Goal: Task Accomplishment & Management: Complete application form

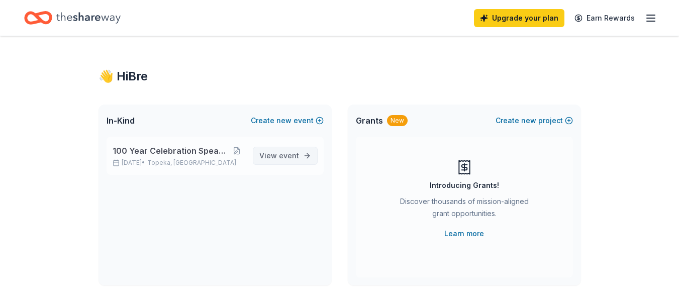
click at [270, 156] on span "View event" at bounding box center [279, 156] width 40 height 12
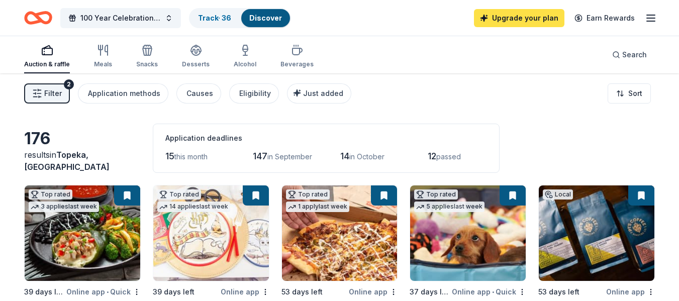
click at [510, 20] on link "Upgrade your plan" at bounding box center [519, 18] width 90 height 18
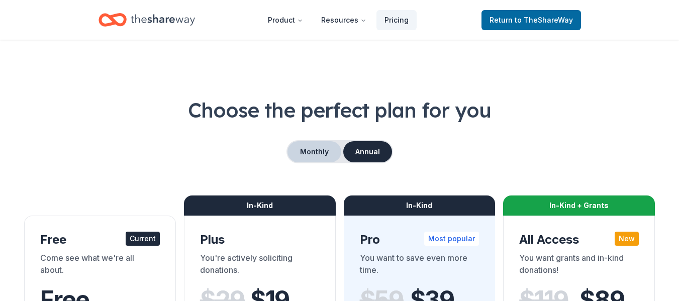
click at [319, 146] on button "Monthly" at bounding box center [314, 151] width 54 height 21
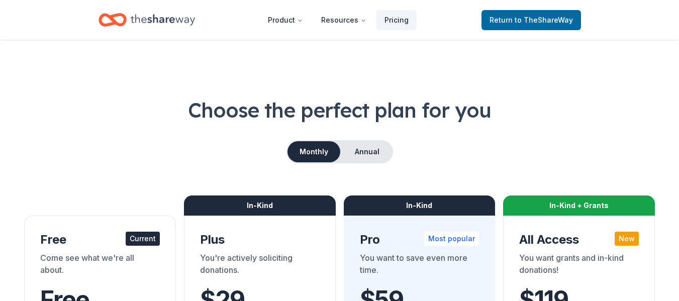
click at [116, 17] on icon "Home" at bounding box center [117, 20] width 16 height 10
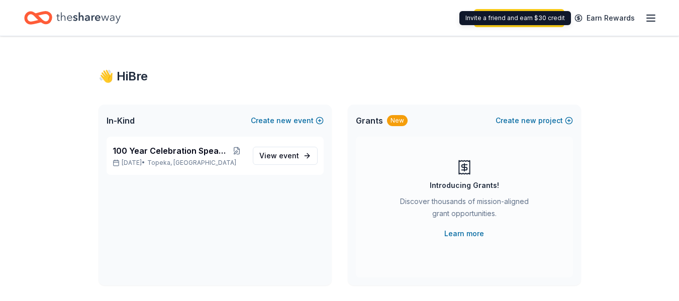
click at [658, 18] on div "Upgrade your plan Earn Rewards" at bounding box center [339, 18] width 679 height 36
click at [654, 18] on line "button" at bounding box center [651, 18] width 8 height 0
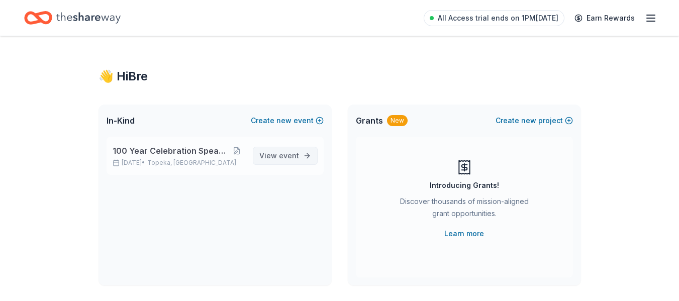
click at [278, 151] on span "View event" at bounding box center [279, 156] width 40 height 12
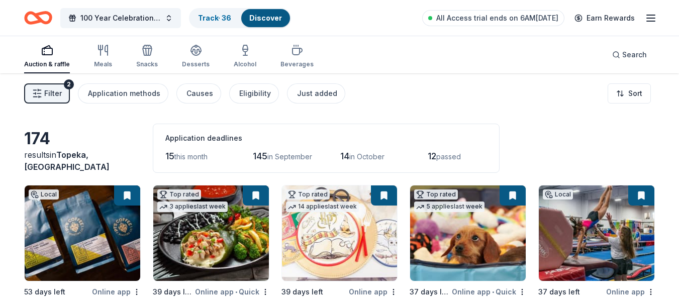
click at [52, 94] on span "Filter" at bounding box center [53, 93] width 18 height 12
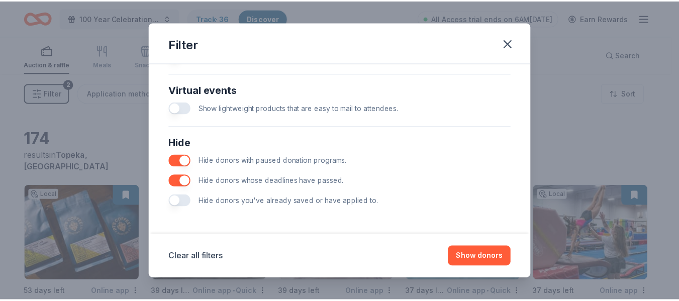
scroll to position [491, 0]
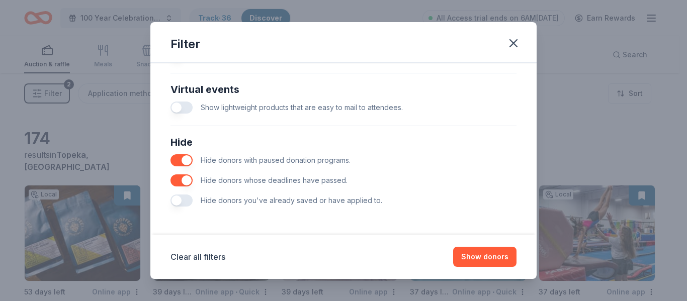
click at [181, 198] on button "button" at bounding box center [181, 200] width 22 height 12
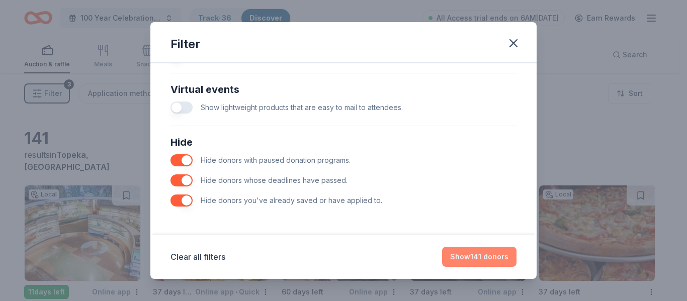
click at [470, 256] on button "Show 141 donors" at bounding box center [479, 257] width 74 height 20
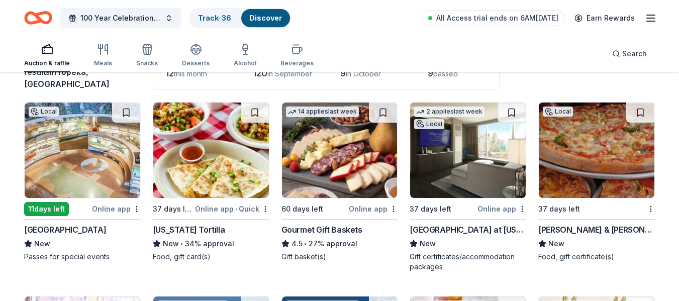
scroll to position [101, 0]
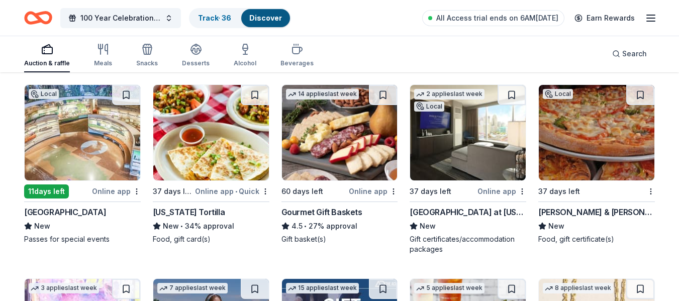
click at [103, 170] on img at bounding box center [83, 132] width 116 height 95
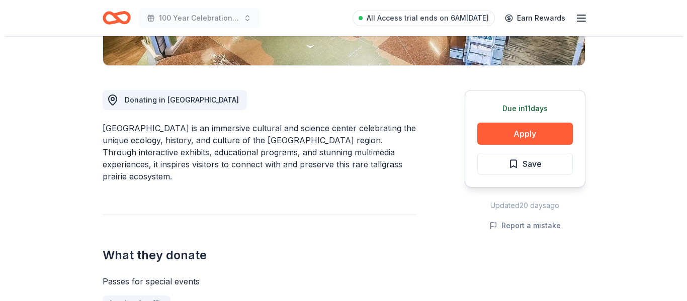
scroll to position [251, 0]
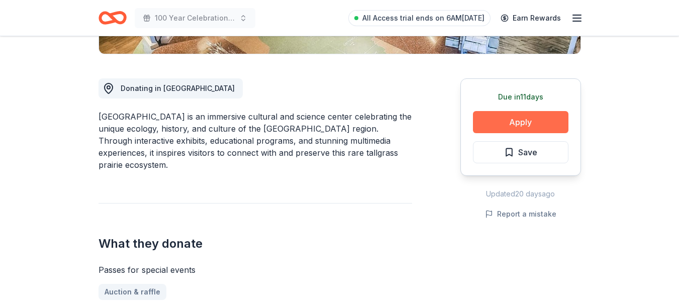
click at [498, 126] on button "Apply" at bounding box center [520, 122] width 95 height 22
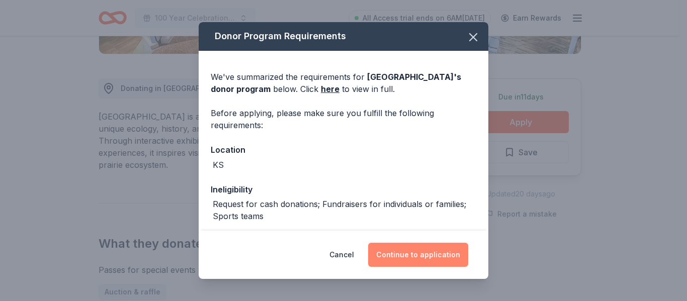
click at [410, 252] on button "Continue to application" at bounding box center [418, 255] width 100 height 24
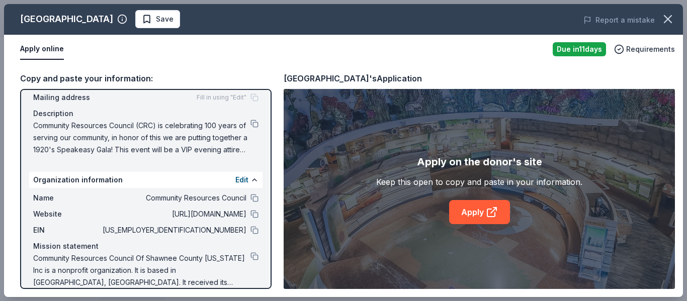
scroll to position [87, 0]
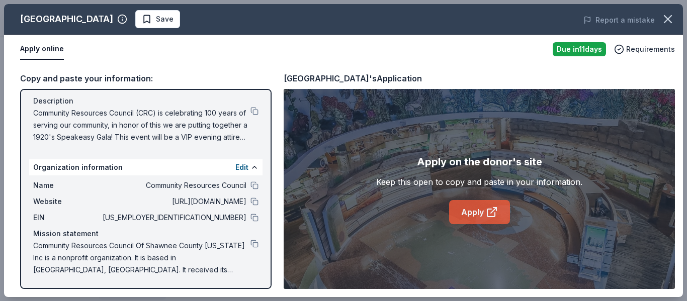
click at [470, 211] on link "Apply" at bounding box center [479, 212] width 61 height 24
click at [168, 17] on span "Save" at bounding box center [158, 19] width 32 height 12
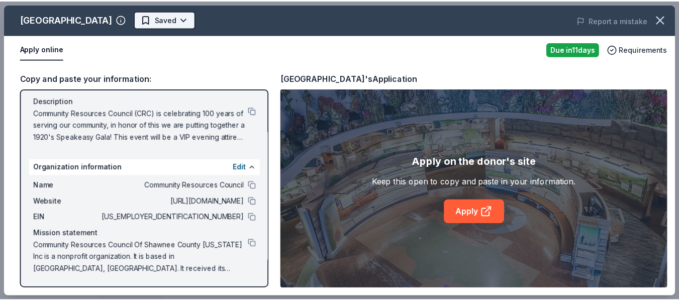
scroll to position [0, 0]
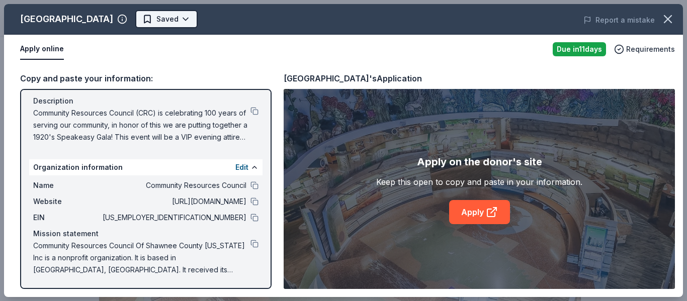
click at [207, 19] on body "100 Year Celebration Speakeasy Gala All Access trial ends on 6AM, 8/26 Earn Rew…" at bounding box center [339, 150] width 679 height 301
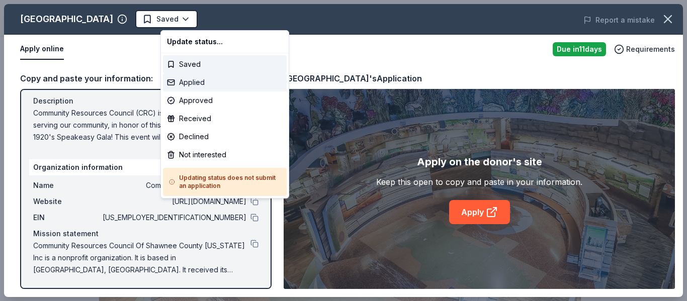
click at [201, 80] on div "Applied" at bounding box center [225, 82] width 124 height 18
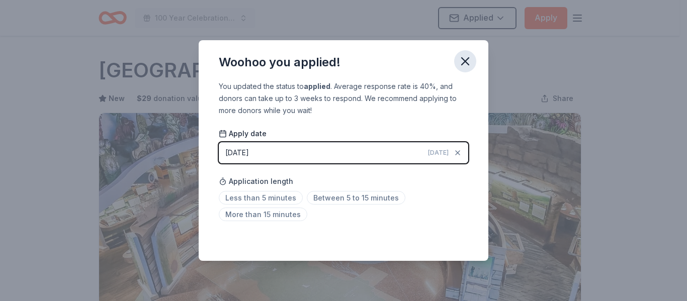
click at [465, 64] on icon "button" at bounding box center [465, 61] width 14 height 14
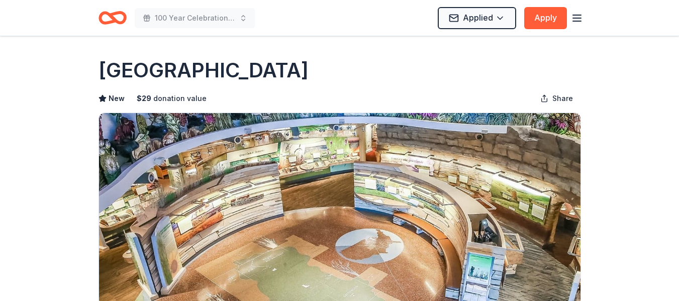
click at [573, 19] on icon "button" at bounding box center [577, 18] width 12 height 12
click at [237, 69] on h1 "Flint Hills Discovery Center" at bounding box center [204, 70] width 210 height 28
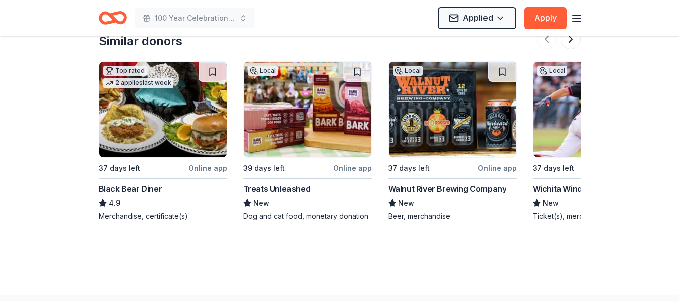
scroll to position [1278, 0]
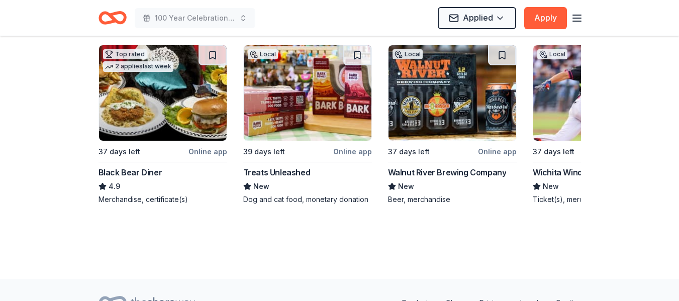
click at [115, 16] on icon "Home" at bounding box center [113, 18] width 28 height 24
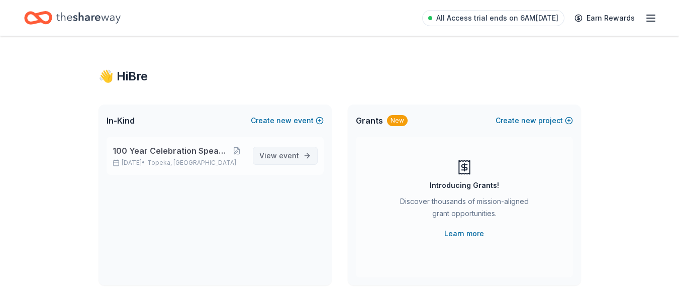
click at [281, 155] on span "event" at bounding box center [289, 155] width 20 height 9
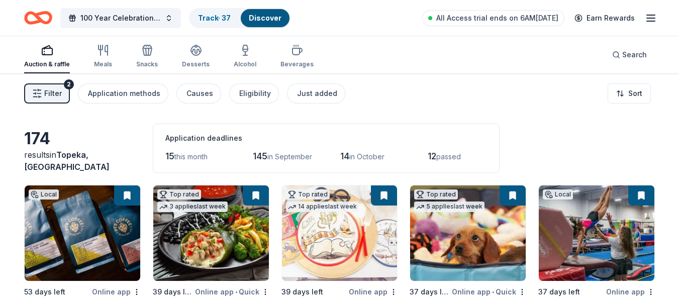
click at [56, 96] on span "Filter" at bounding box center [53, 93] width 18 height 12
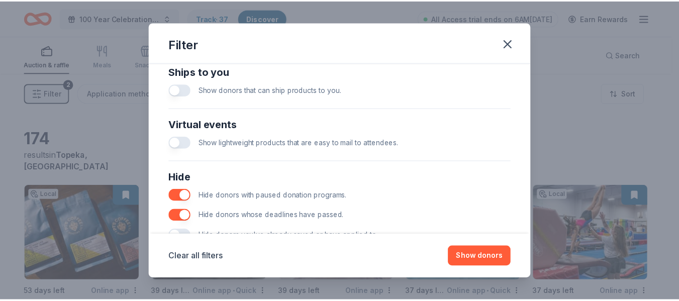
scroll to position [491, 0]
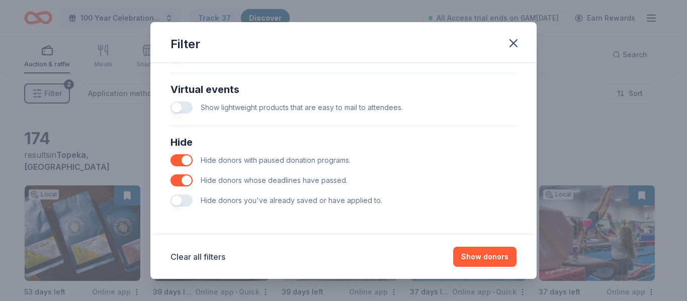
click at [185, 202] on button "button" at bounding box center [181, 200] width 22 height 12
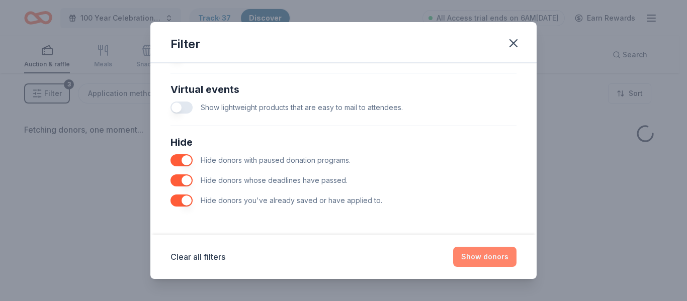
click at [469, 255] on button "Show donors" at bounding box center [484, 257] width 63 height 20
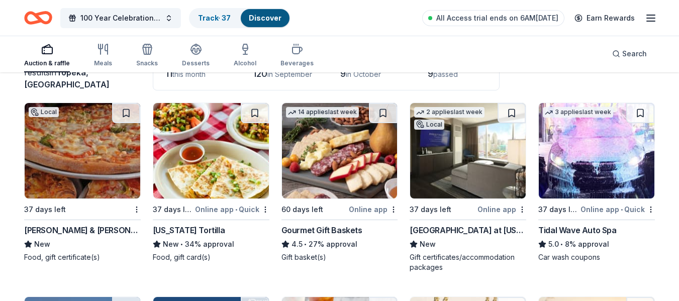
scroll to position [101, 0]
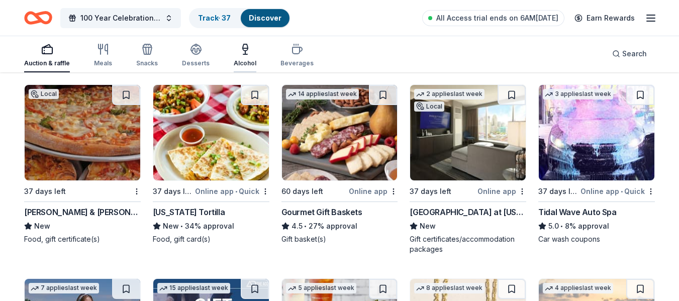
click at [239, 56] on div "Alcohol" at bounding box center [245, 55] width 23 height 24
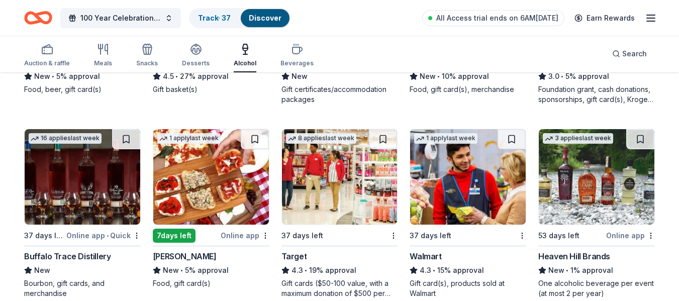
scroll to position [251, 0]
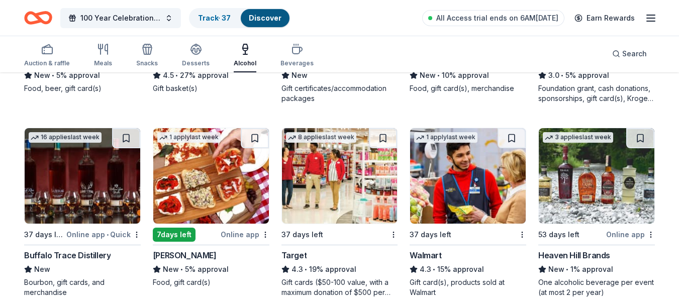
click at [104, 202] on img at bounding box center [83, 175] width 116 height 95
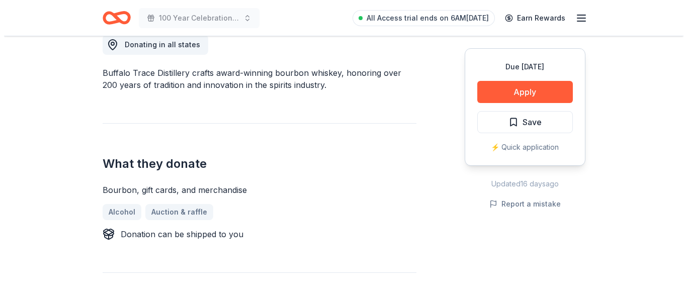
scroll to position [302, 0]
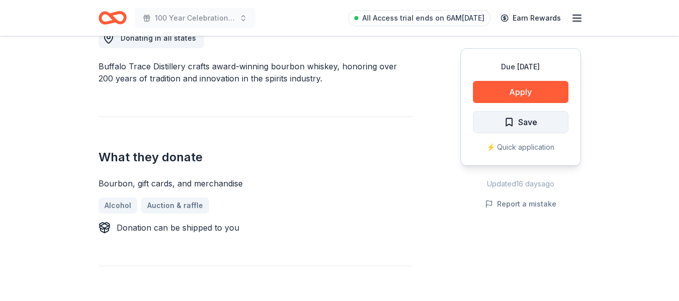
click at [503, 116] on button "Save" at bounding box center [520, 122] width 95 height 22
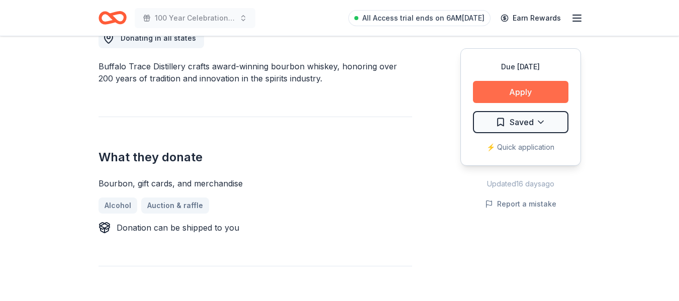
click at [510, 85] on button "Apply" at bounding box center [520, 92] width 95 height 22
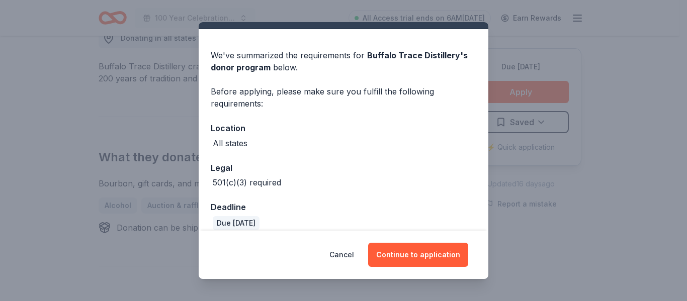
scroll to position [33, 0]
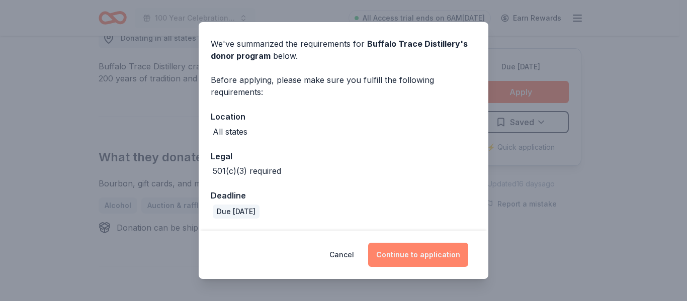
click at [424, 251] on button "Continue to application" at bounding box center [418, 255] width 100 height 24
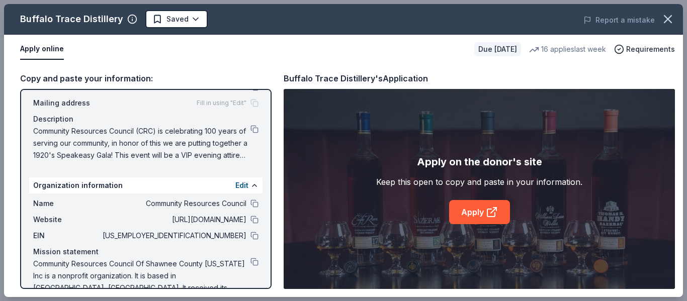
scroll to position [87, 0]
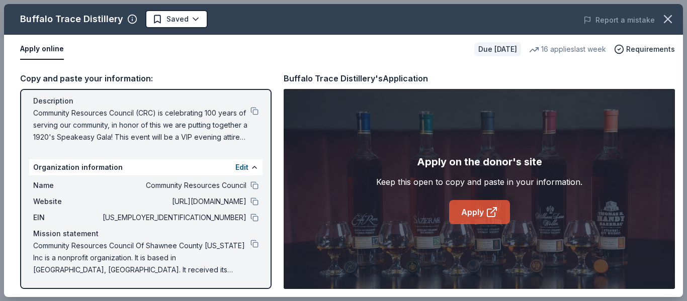
click at [467, 210] on link "Apply" at bounding box center [479, 212] width 61 height 24
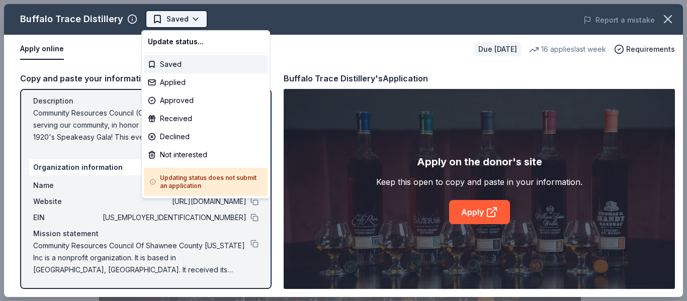
click at [188, 21] on body "100 Year Celebration Speakeasy Gala Saved Apply Due [DATE] Share Buffalo Trace …" at bounding box center [339, 150] width 679 height 301
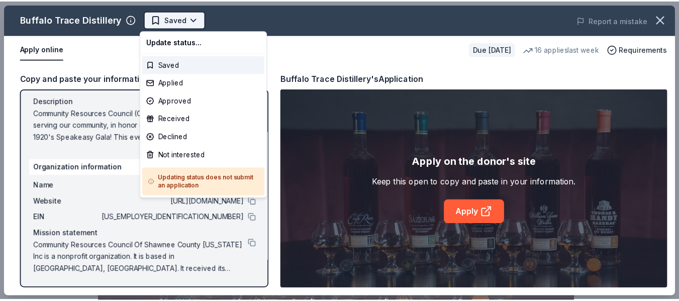
scroll to position [0, 0]
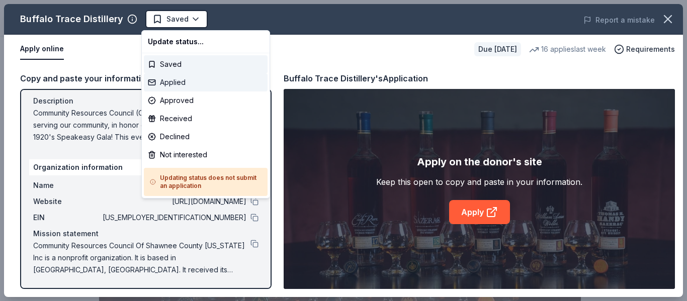
click at [169, 79] on div "Applied" at bounding box center [206, 82] width 124 height 18
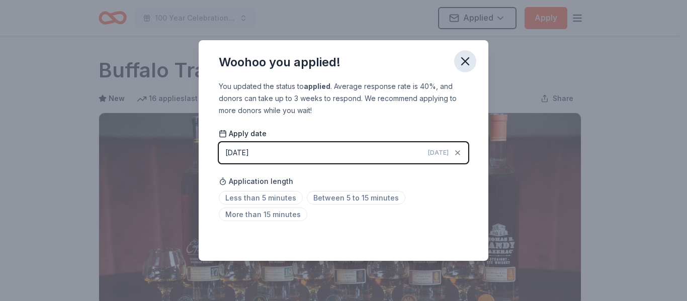
click at [460, 59] on icon "button" at bounding box center [465, 61] width 14 height 14
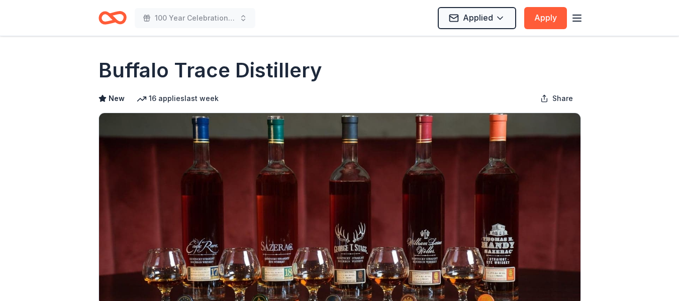
click at [577, 19] on icon "button" at bounding box center [577, 18] width 12 height 12
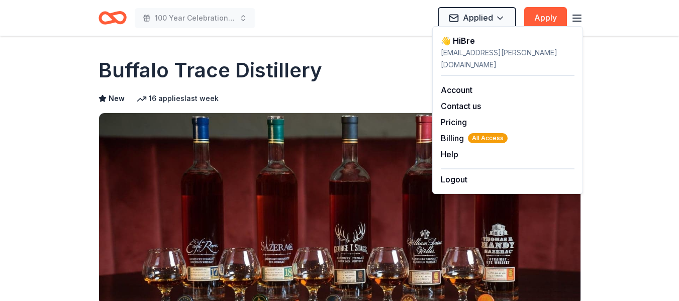
click at [102, 13] on icon "Home" at bounding box center [108, 18] width 16 height 10
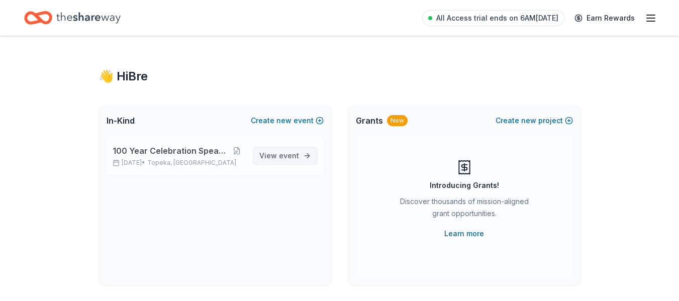
click at [283, 153] on span "event" at bounding box center [289, 155] width 20 height 9
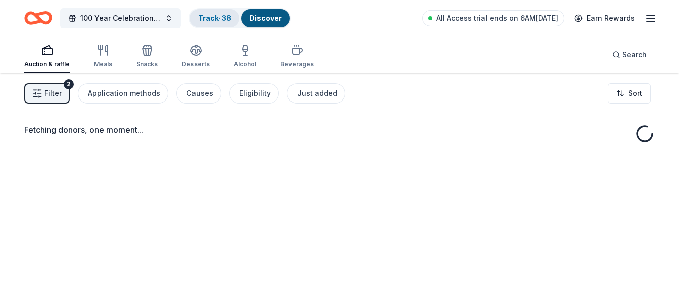
click at [214, 18] on link "Track · 38" at bounding box center [214, 18] width 33 height 9
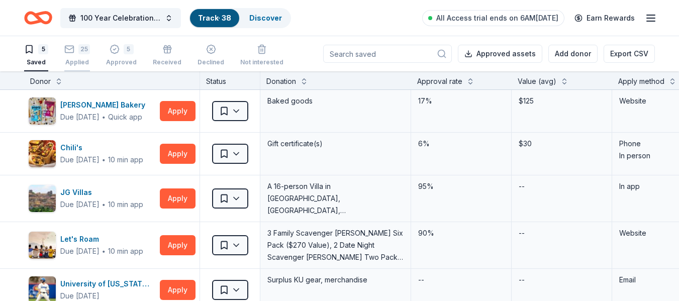
click at [81, 54] on div "25 Applied" at bounding box center [77, 55] width 26 height 22
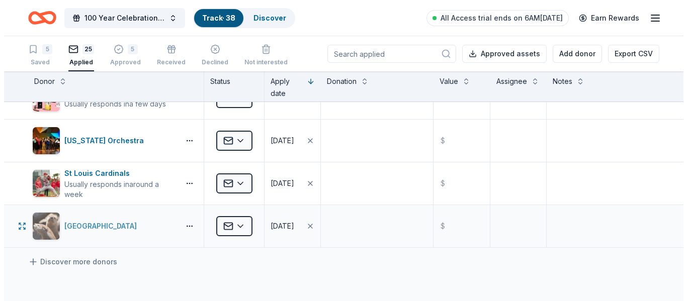
scroll to position [905, 0]
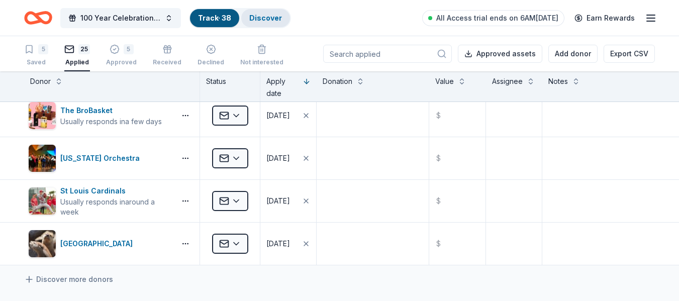
click at [275, 19] on link "Discover" at bounding box center [265, 18] width 33 height 9
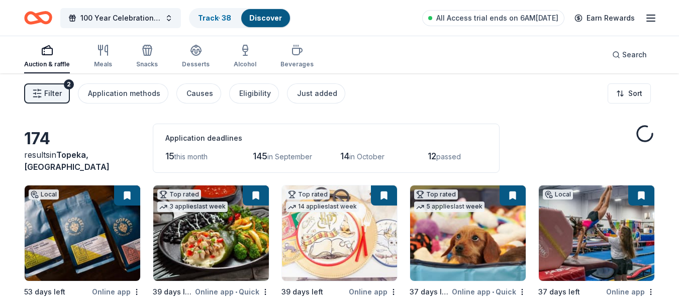
click at [60, 96] on span "Filter" at bounding box center [53, 93] width 18 height 12
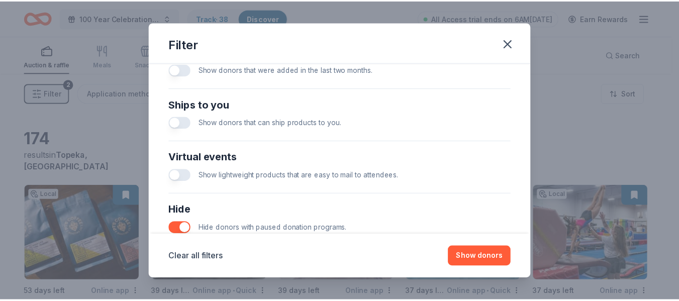
scroll to position [491, 0]
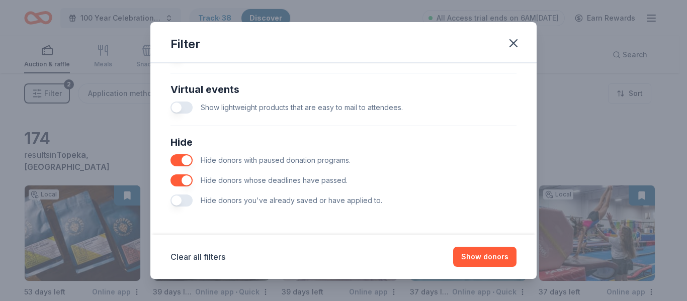
click at [179, 199] on button "button" at bounding box center [181, 200] width 22 height 12
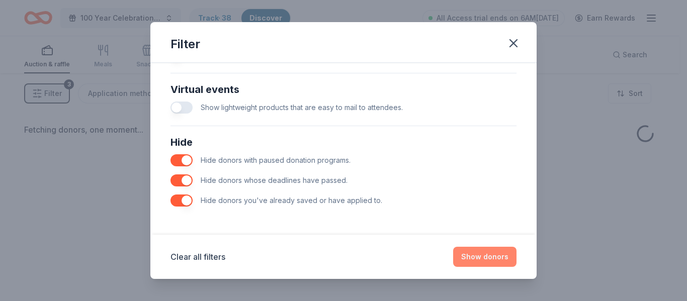
click at [479, 253] on button "Show donors" at bounding box center [484, 257] width 63 height 20
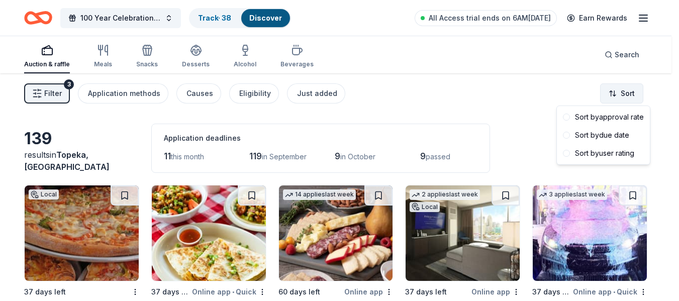
click at [626, 96] on html "100 Year Celebration Speakeasy Gala Track · 38 Discover All Access trial ends o…" at bounding box center [339, 150] width 679 height 301
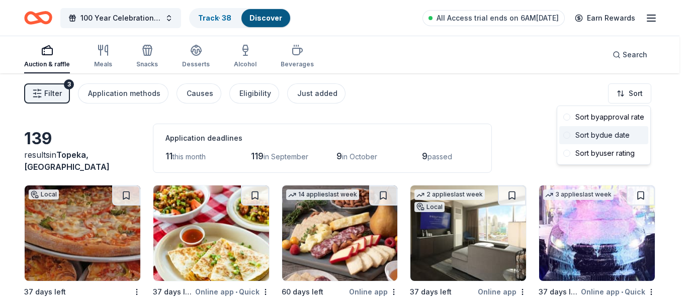
click at [615, 135] on div "Sort by due date" at bounding box center [603, 135] width 89 height 18
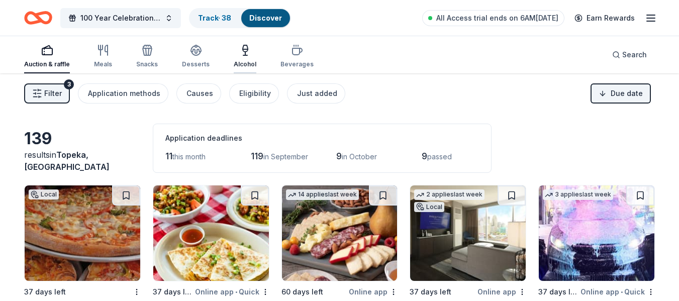
click at [239, 56] on icon "button" at bounding box center [245, 50] width 12 height 12
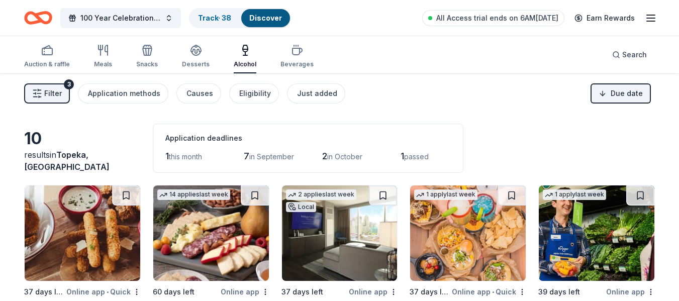
click at [60, 89] on span "Filter" at bounding box center [53, 93] width 18 height 12
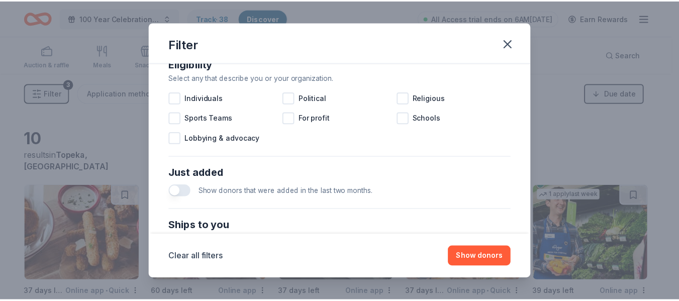
scroll to position [491, 0]
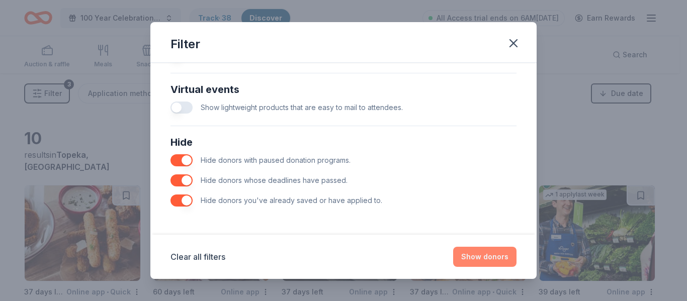
click at [491, 258] on button "Show donors" at bounding box center [484, 257] width 63 height 20
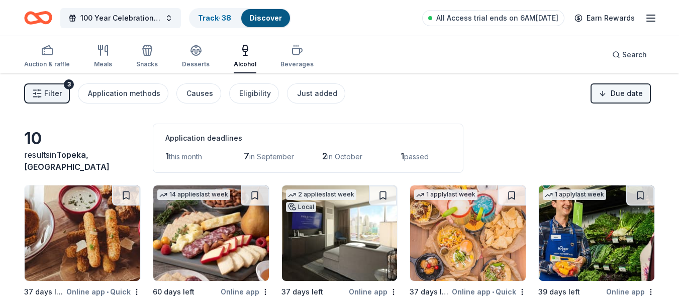
click at [625, 87] on html "100 Year Celebration Speakeasy Gala Track · 38 Discover All Access trial ends o…" at bounding box center [339, 150] width 679 height 301
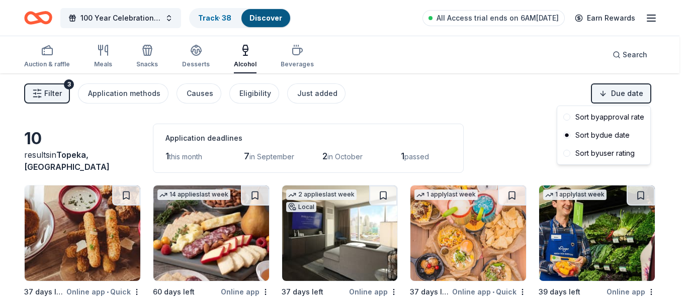
click at [539, 75] on html "100 Year Celebration Speakeasy Gala Track · 38 Discover All Access trial ends o…" at bounding box center [343, 150] width 687 height 301
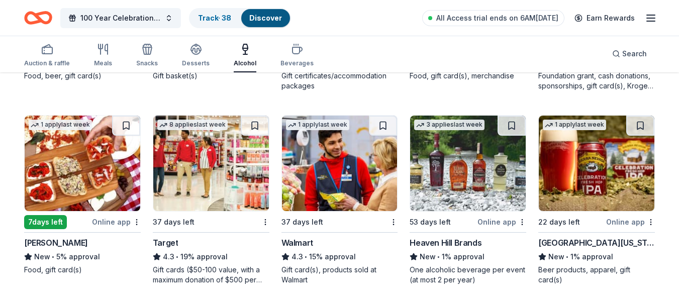
scroll to position [268, 0]
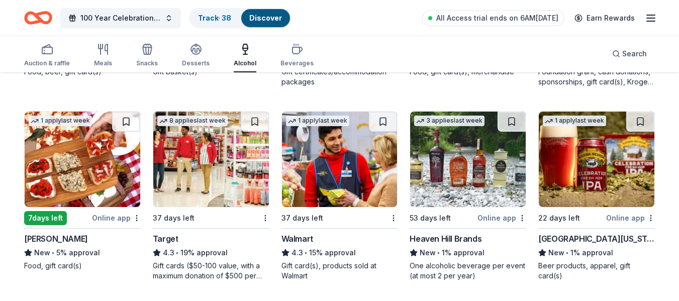
click at [574, 186] on img at bounding box center [597, 159] width 116 height 95
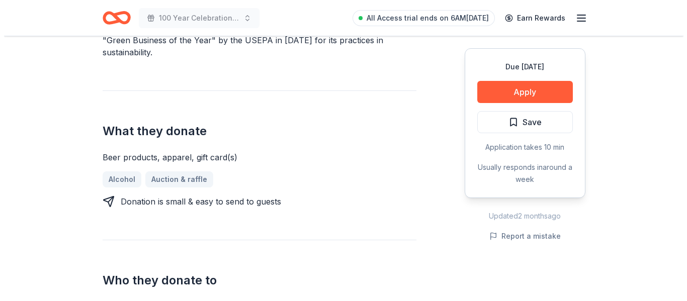
scroll to position [402, 0]
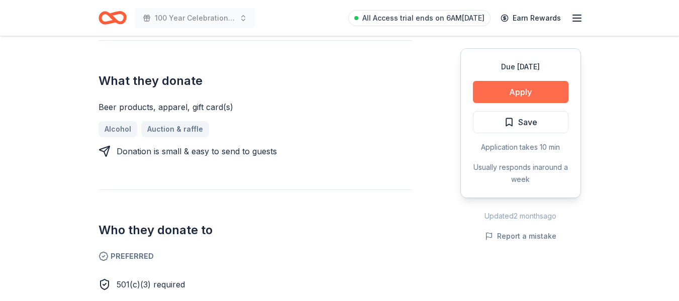
click at [509, 94] on button "Apply" at bounding box center [520, 92] width 95 height 22
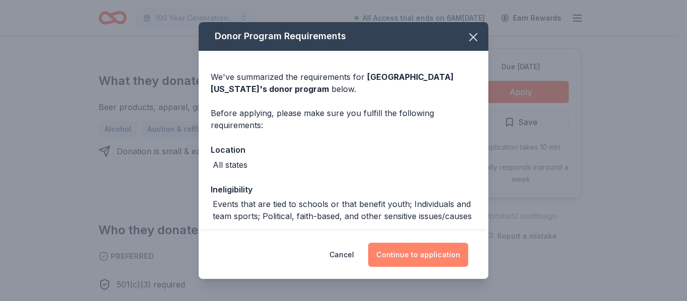
click at [401, 252] on button "Continue to application" at bounding box center [418, 255] width 100 height 24
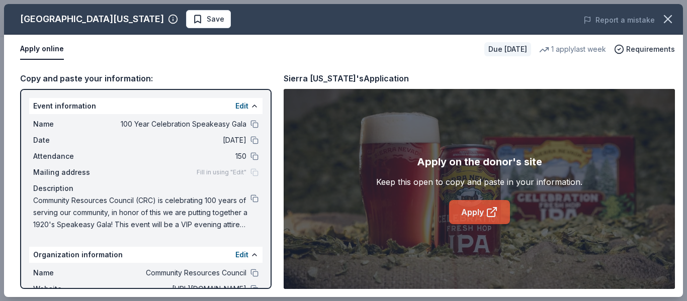
click at [457, 211] on link "Apply" at bounding box center [479, 212] width 61 height 24
click at [192, 19] on span "Save" at bounding box center [208, 19] width 32 height 12
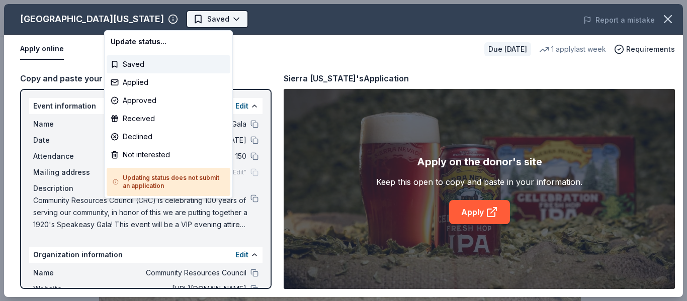
scroll to position [0, 0]
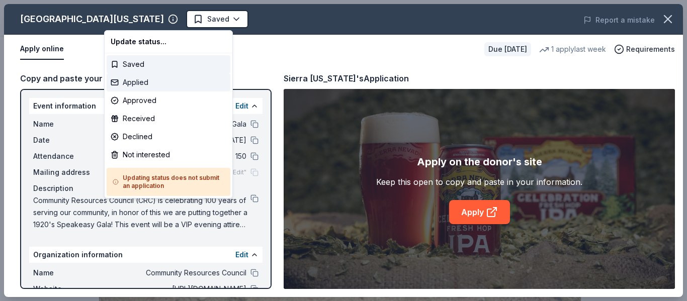
click at [137, 78] on div "Applied" at bounding box center [169, 82] width 124 height 18
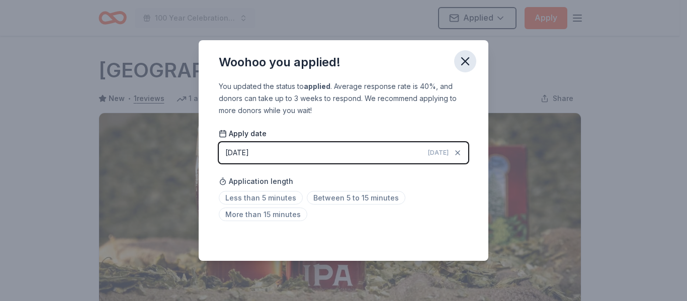
click at [464, 62] on icon "button" at bounding box center [464, 61] width 7 height 7
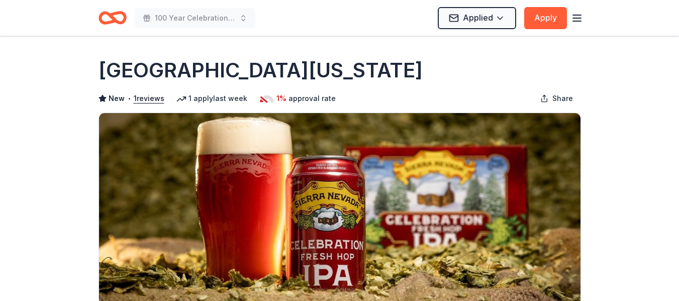
click at [110, 18] on icon "Home" at bounding box center [113, 18] width 28 height 24
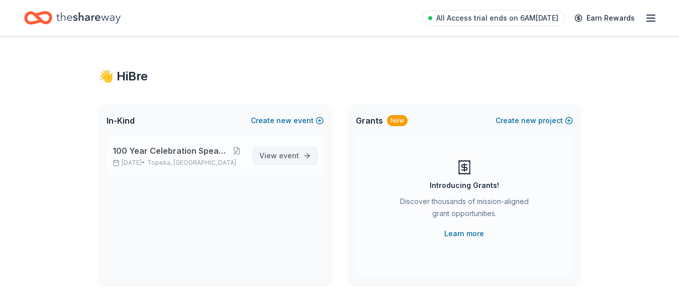
click at [267, 154] on span "View event" at bounding box center [279, 156] width 40 height 12
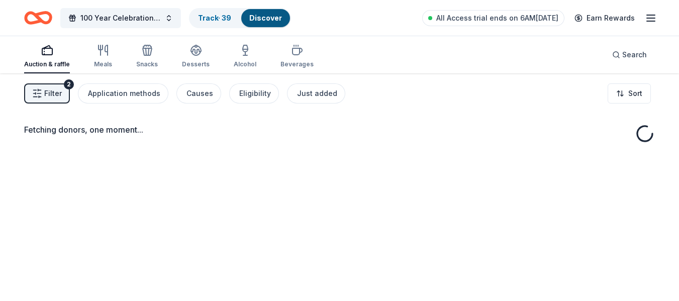
click at [62, 94] on button "Filter 2" at bounding box center [47, 93] width 46 height 20
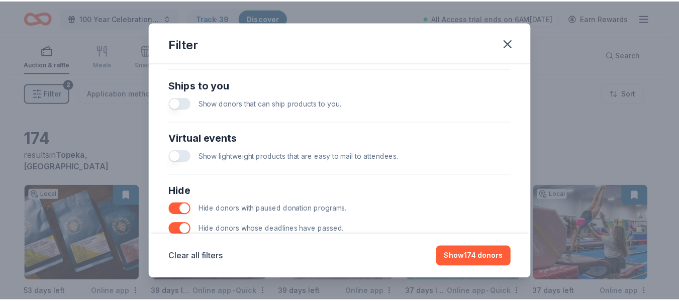
scroll to position [491, 0]
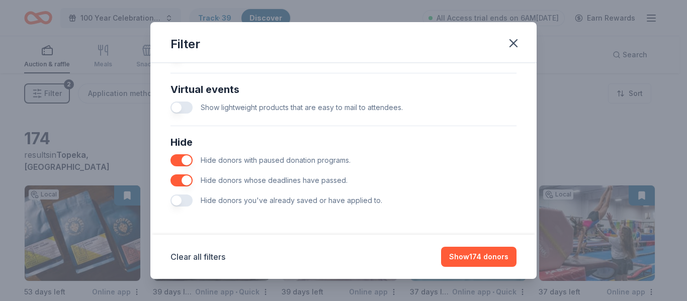
click at [183, 200] on button "button" at bounding box center [181, 200] width 22 height 12
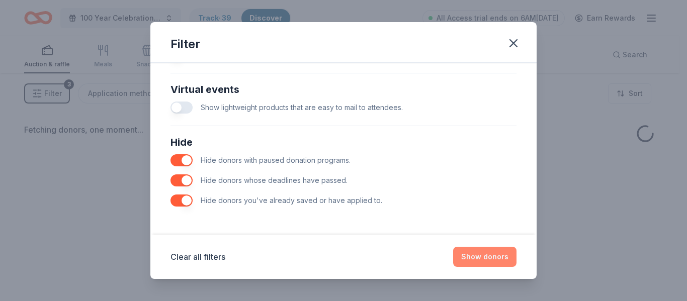
click at [470, 259] on button "Show donors" at bounding box center [484, 257] width 63 height 20
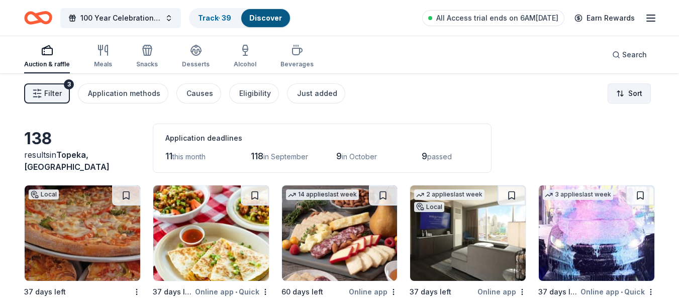
click at [618, 88] on html "100 Year Celebration Speakeasy Gala Track · 39 Discover All Access trial ends o…" at bounding box center [339, 150] width 679 height 301
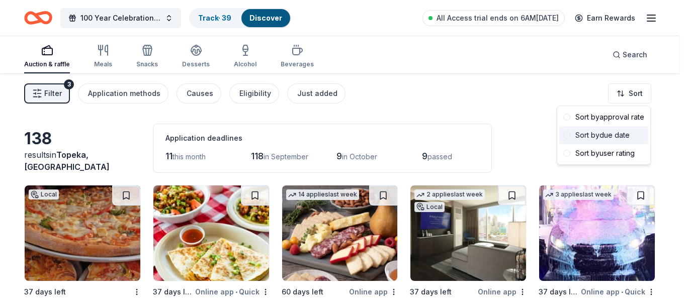
click at [601, 139] on div "Sort by due date" at bounding box center [603, 135] width 89 height 18
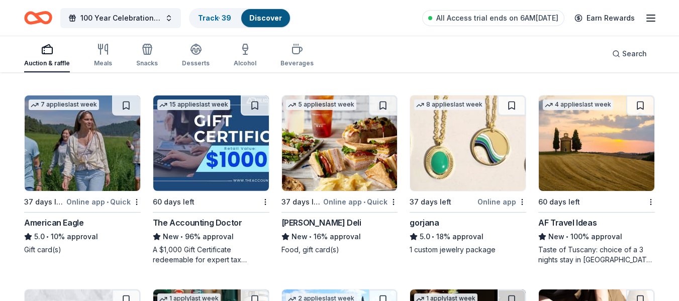
scroll to position [302, 0]
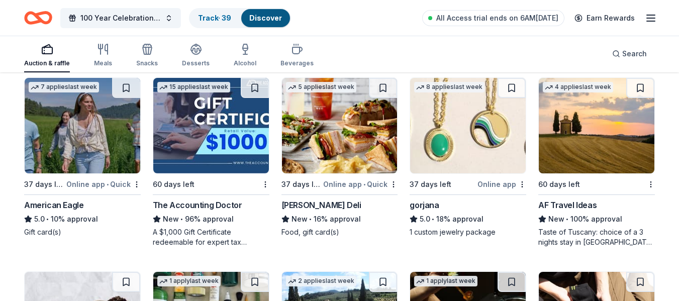
click at [474, 160] on img at bounding box center [468, 125] width 116 height 95
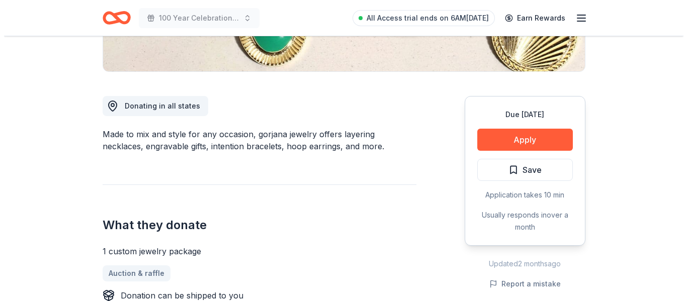
scroll to position [251, 0]
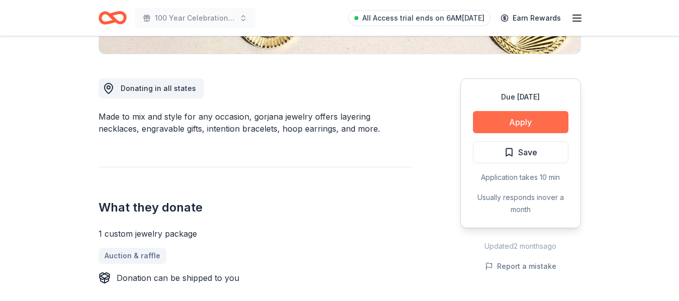
click at [480, 120] on button "Apply" at bounding box center [520, 122] width 95 height 22
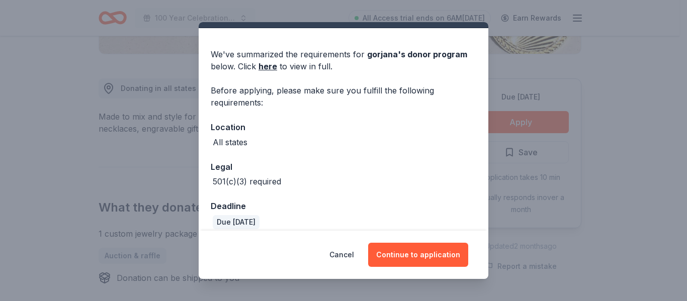
scroll to position [33, 0]
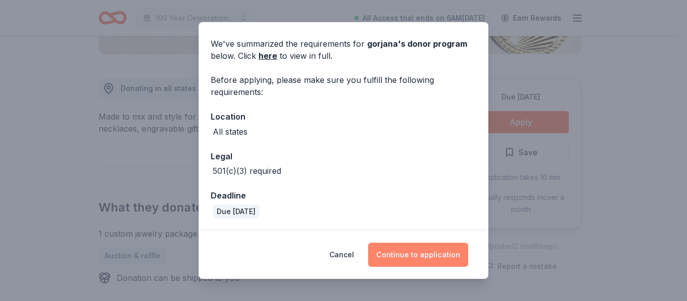
click at [411, 248] on button "Continue to application" at bounding box center [418, 255] width 100 height 24
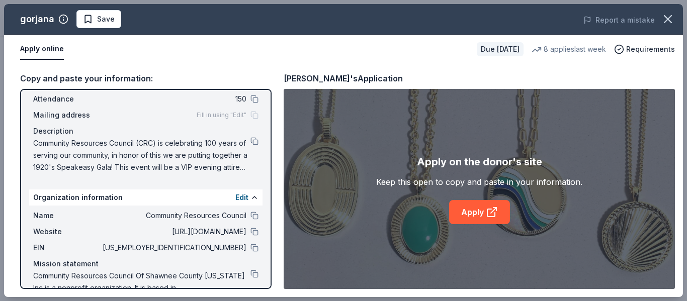
scroll to position [37, 0]
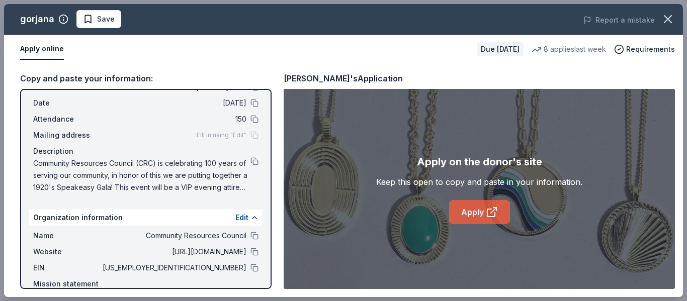
click at [463, 214] on link "Apply" at bounding box center [479, 212] width 61 height 24
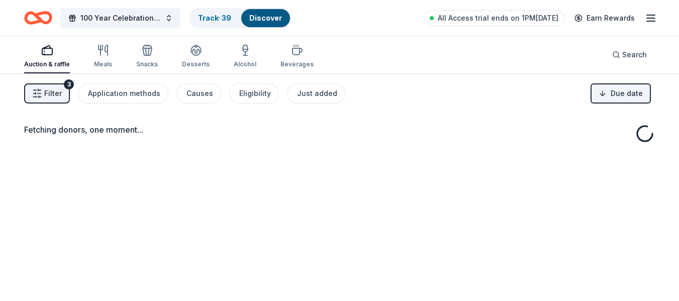
click at [55, 89] on span "Filter" at bounding box center [53, 93] width 18 height 12
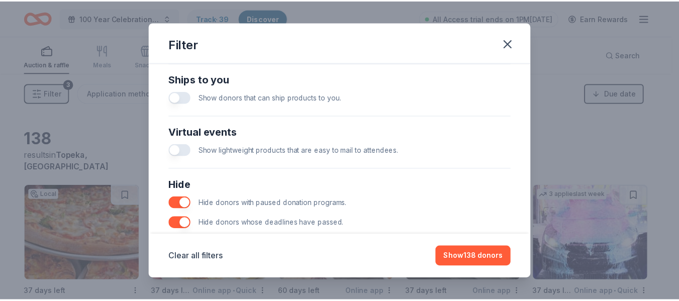
scroll to position [491, 0]
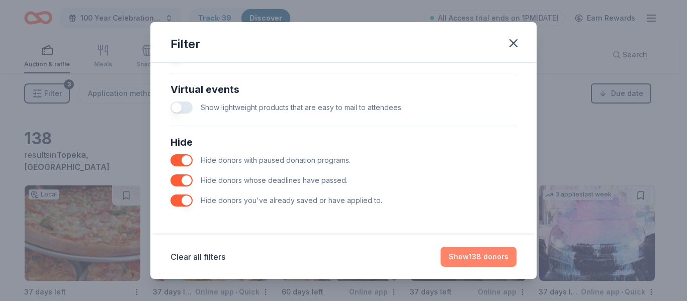
click at [460, 252] on button "Show 138 donors" at bounding box center [478, 257] width 76 height 20
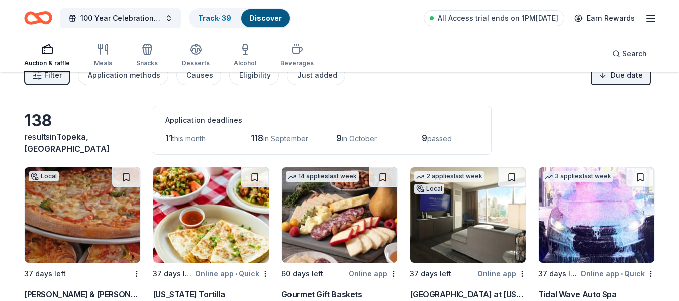
scroll to position [0, 0]
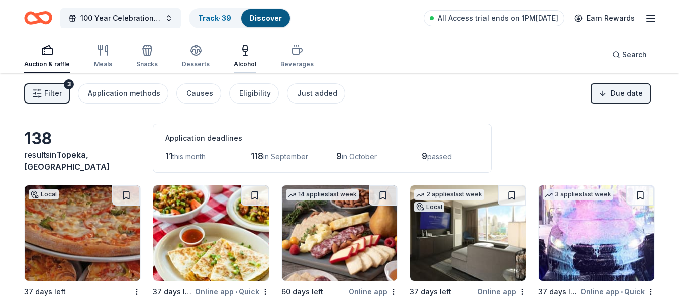
click at [242, 58] on div "Alcohol" at bounding box center [245, 56] width 23 height 24
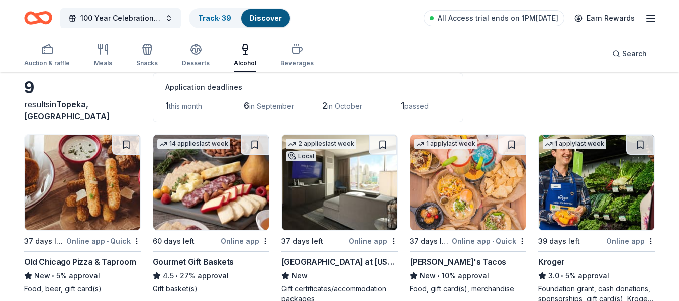
scroll to position [50, 0]
click at [418, 106] on span "passed" at bounding box center [416, 106] width 25 height 9
click at [192, 110] on span "this month" at bounding box center [185, 106] width 33 height 9
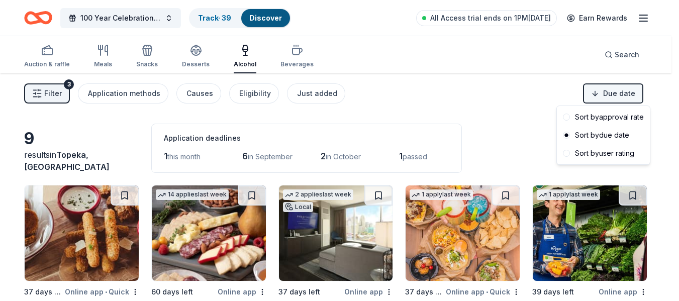
click at [630, 98] on html "100 Year Celebration Speakeasy Gala Track · 39 Discover All Access trial ends o…" at bounding box center [339, 150] width 679 height 301
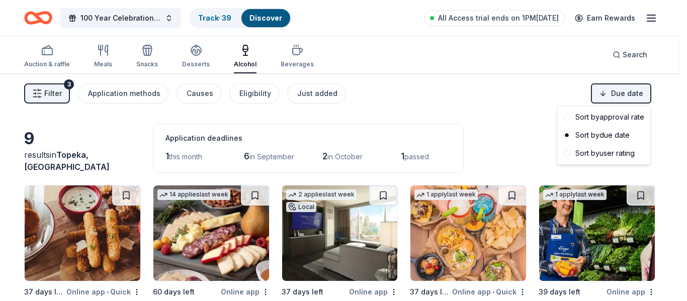
click at [519, 100] on html "100 Year Celebration Speakeasy Gala Track · 39 Discover All Access trial ends o…" at bounding box center [343, 150] width 687 height 301
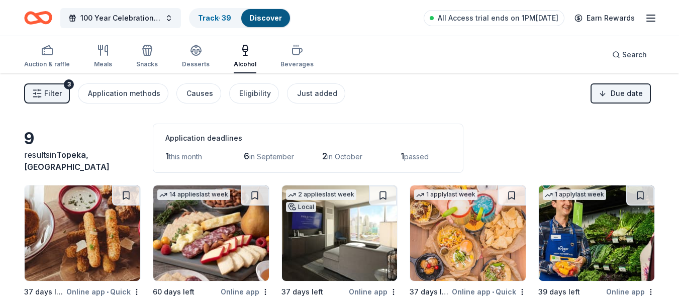
click at [347, 156] on span "in October" at bounding box center [344, 156] width 35 height 9
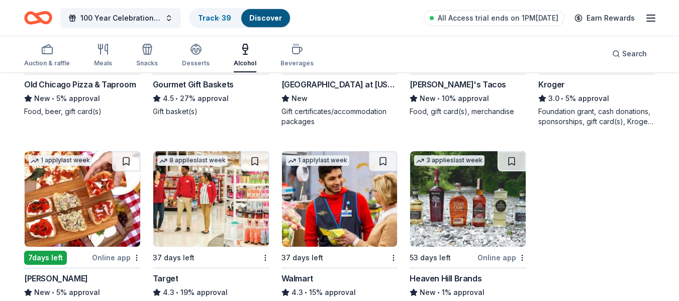
scroll to position [251, 0]
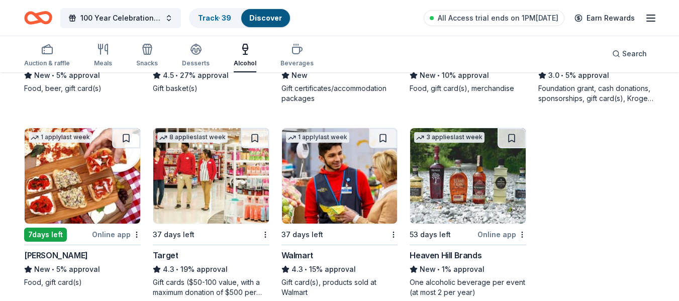
click at [473, 188] on img at bounding box center [468, 175] width 116 height 95
click at [43, 18] on icon "Home" at bounding box center [38, 18] width 28 height 24
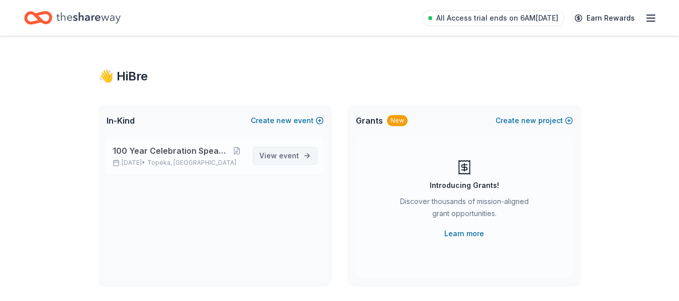
click at [267, 153] on span "View event" at bounding box center [279, 156] width 40 height 12
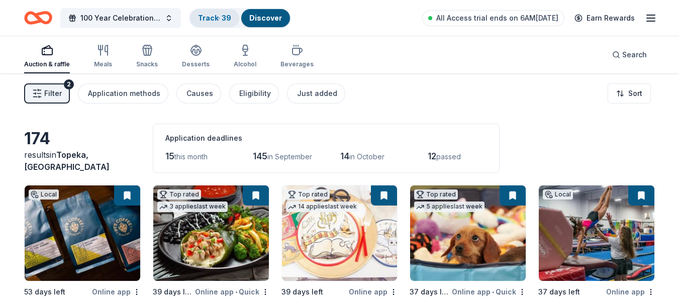
click at [220, 19] on link "Track · 39" at bounding box center [214, 18] width 33 height 9
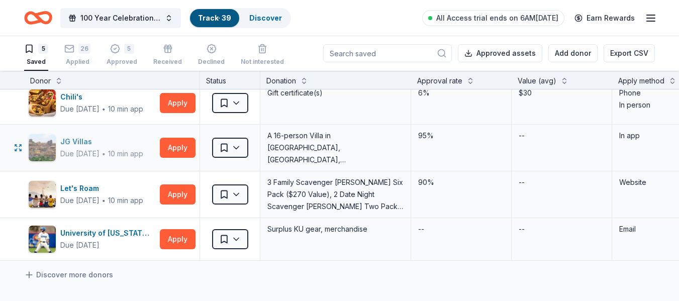
scroll to position [101, 0]
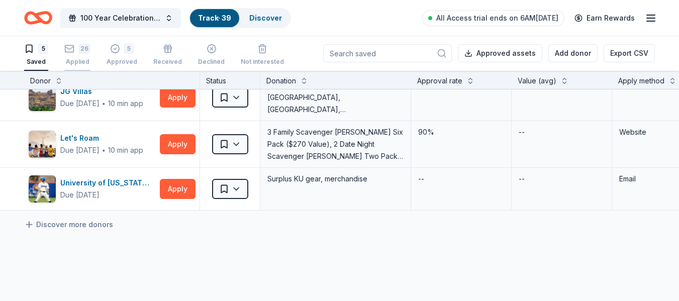
click at [85, 60] on div "Applied" at bounding box center [77, 62] width 26 height 8
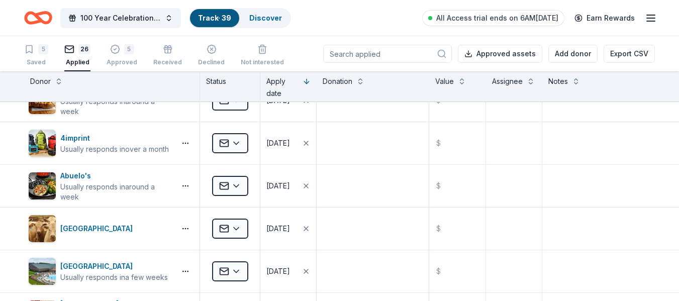
scroll to position [251, 0]
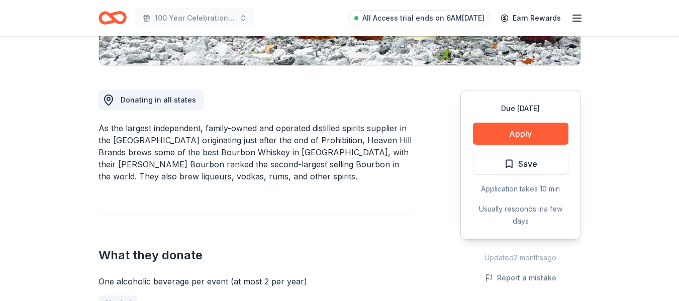
scroll to position [251, 0]
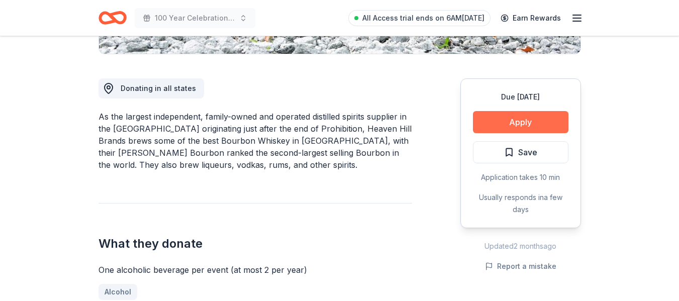
click at [503, 129] on button "Apply" at bounding box center [520, 122] width 95 height 22
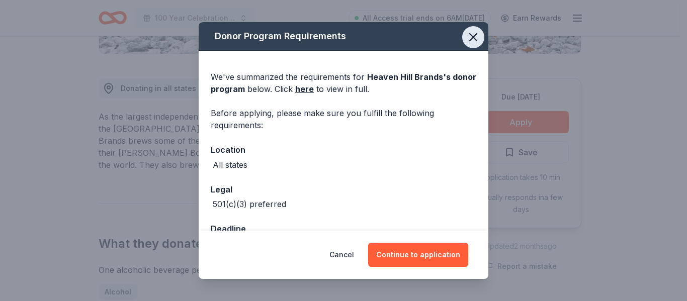
click at [471, 41] on icon "button" at bounding box center [473, 37] width 14 height 14
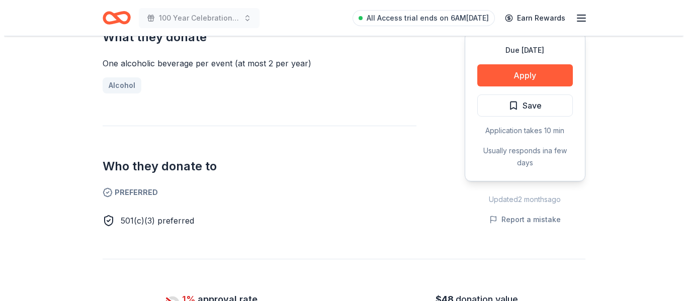
scroll to position [452, 0]
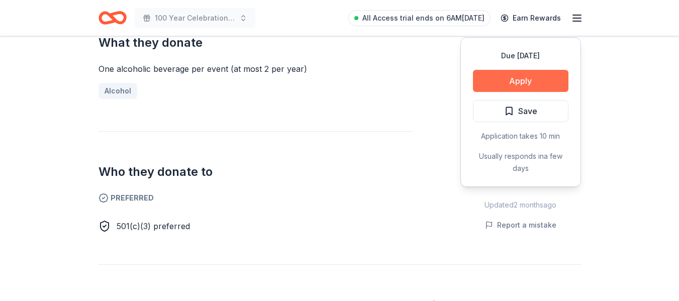
click at [511, 85] on button "Apply" at bounding box center [520, 81] width 95 height 22
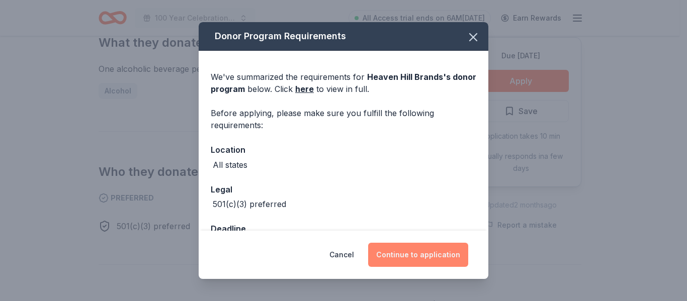
click at [394, 253] on button "Continue to application" at bounding box center [418, 255] width 100 height 24
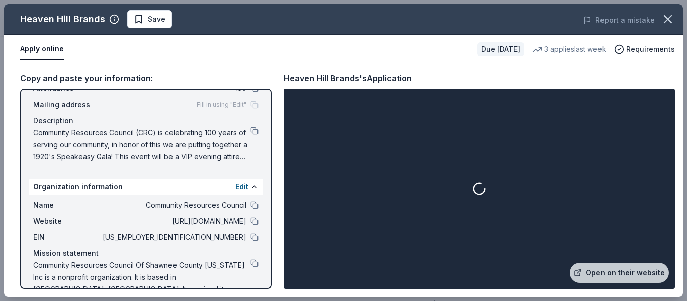
scroll to position [87, 0]
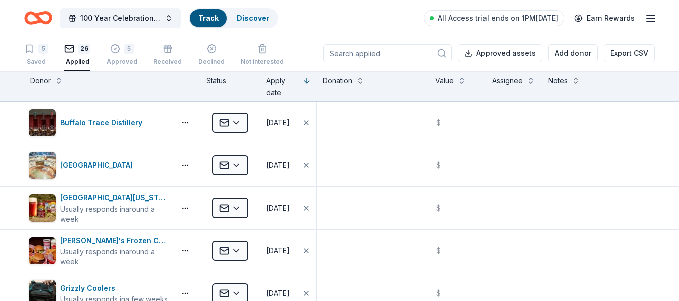
scroll to position [1, 0]
click at [47, 58] on div "Saved" at bounding box center [36, 62] width 24 height 8
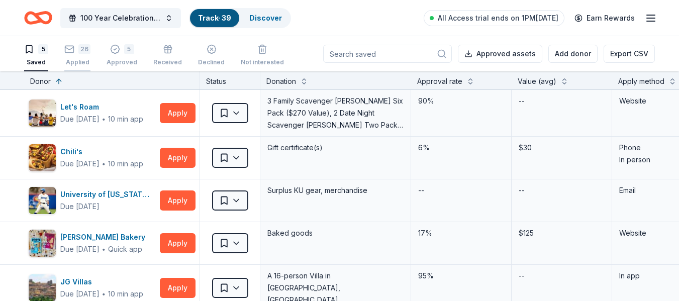
click at [90, 49] on div "26" at bounding box center [84, 49] width 12 height 10
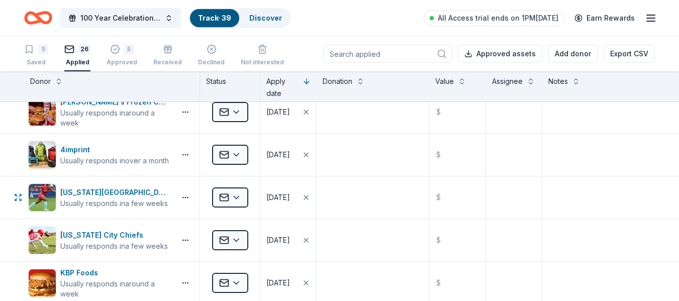
scroll to position [201, 0]
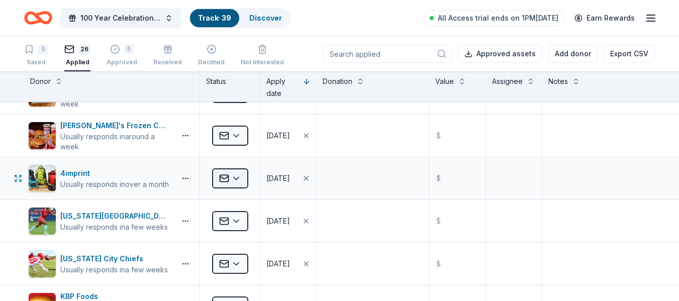
click at [236, 177] on html "100 Year Celebration Speakeasy Gala Track · 39 Discover All Access trial ends o…" at bounding box center [339, 150] width 679 height 301
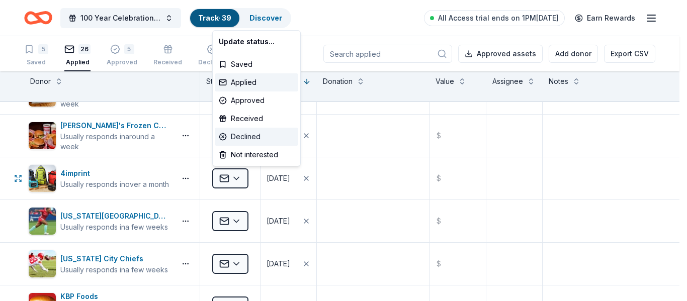
click at [248, 138] on div "Declined" at bounding box center [256, 137] width 83 height 18
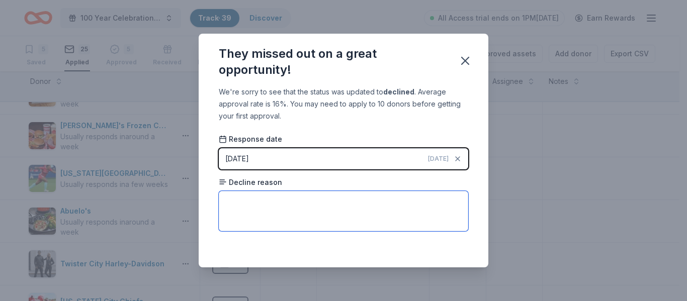
click at [258, 197] on textarea at bounding box center [343, 211] width 249 height 40
type textarea "did give a 15% off voucher in place"
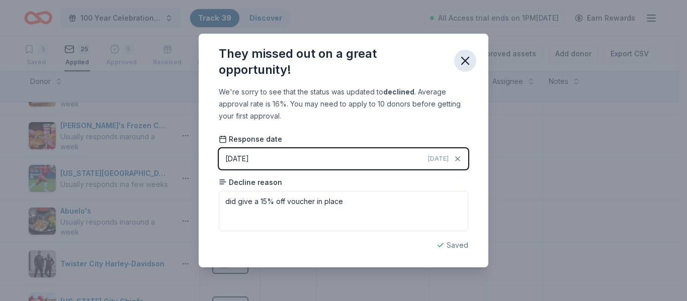
click at [464, 55] on icon "button" at bounding box center [465, 61] width 14 height 14
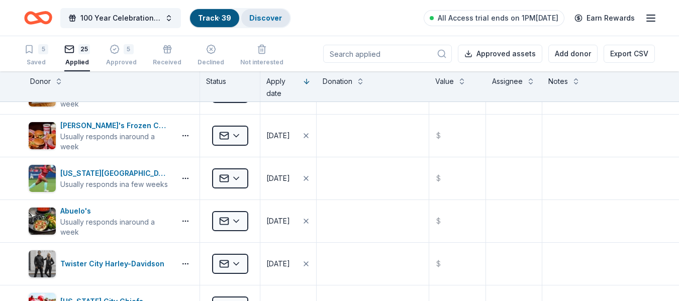
click at [259, 21] on link "Discover" at bounding box center [265, 18] width 33 height 9
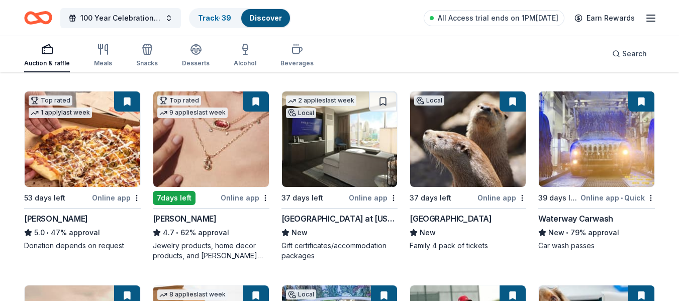
scroll to position [302, 0]
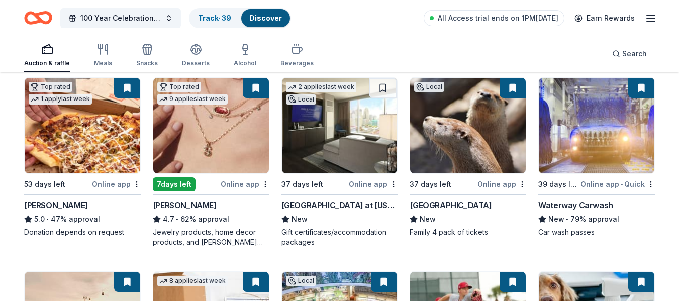
click at [254, 90] on button at bounding box center [256, 88] width 26 height 20
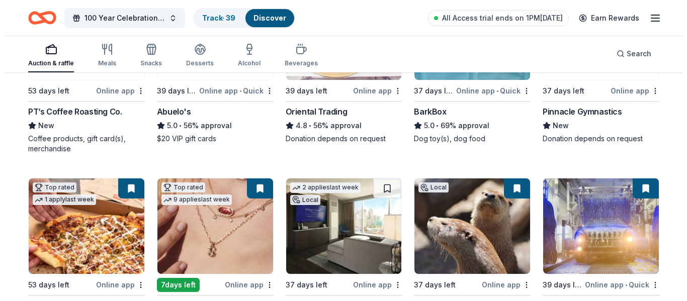
scroll to position [0, 0]
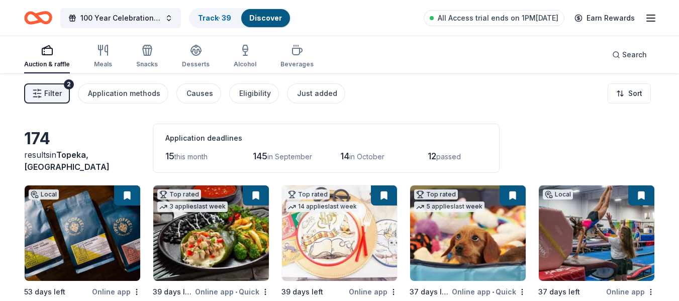
click at [57, 95] on span "Filter" at bounding box center [53, 93] width 18 height 12
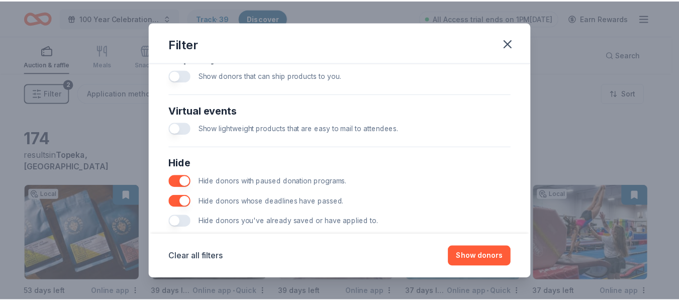
scroll to position [491, 0]
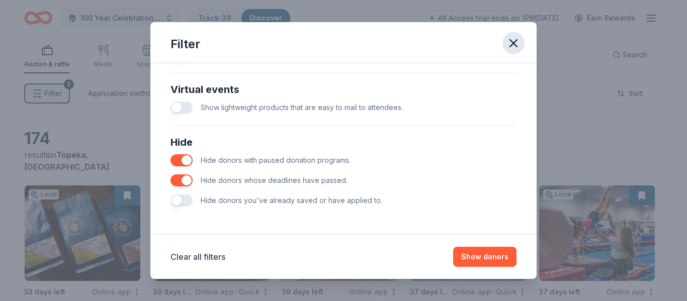
click at [511, 47] on icon "button" at bounding box center [513, 43] width 14 height 14
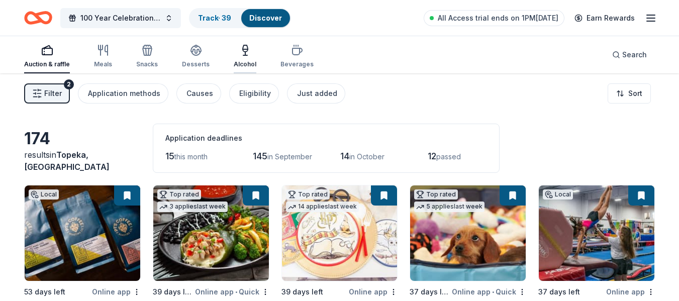
click at [245, 58] on div "Alcohol" at bounding box center [245, 56] width 23 height 24
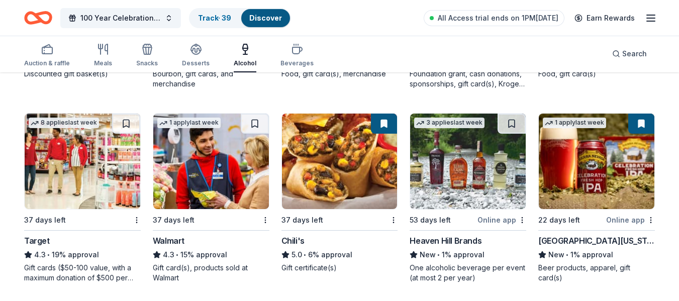
scroll to position [462, 0]
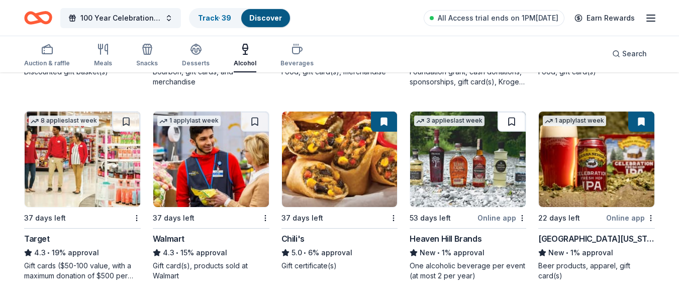
click at [518, 124] on button at bounding box center [512, 122] width 28 height 20
click at [518, 124] on button at bounding box center [513, 122] width 26 height 20
click at [515, 124] on button at bounding box center [513, 122] width 26 height 20
click at [503, 149] on img at bounding box center [468, 159] width 116 height 95
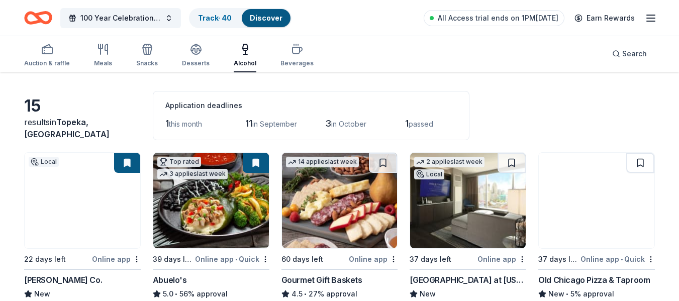
scroll to position [50, 0]
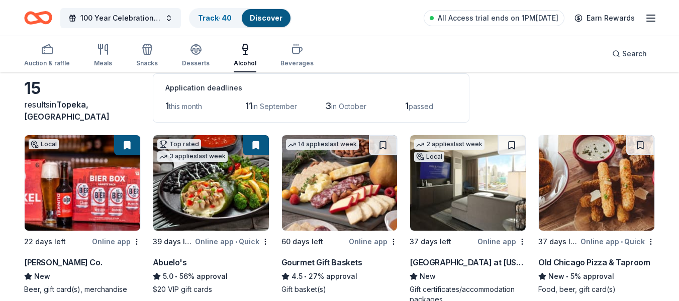
click at [108, 207] on img at bounding box center [83, 182] width 116 height 95
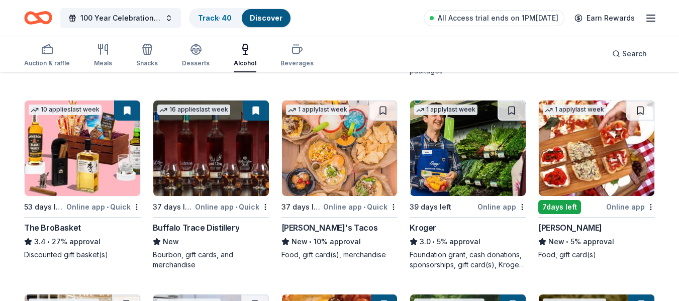
scroll to position [302, 0]
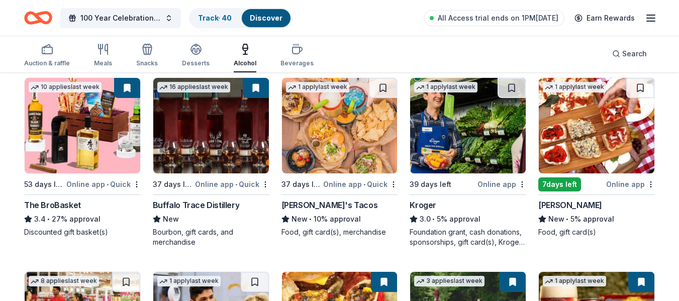
click at [248, 92] on button at bounding box center [256, 88] width 26 height 20
click at [56, 55] on div "button" at bounding box center [47, 49] width 46 height 12
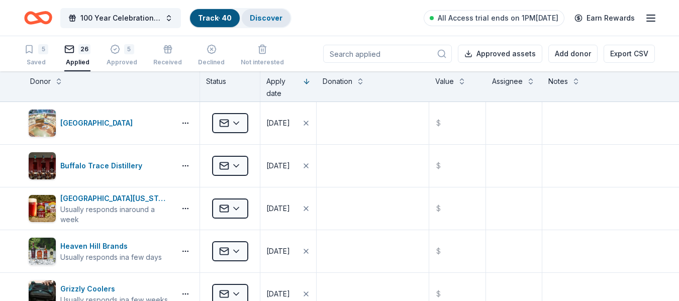
click at [256, 17] on link "Discover" at bounding box center [266, 18] width 33 height 9
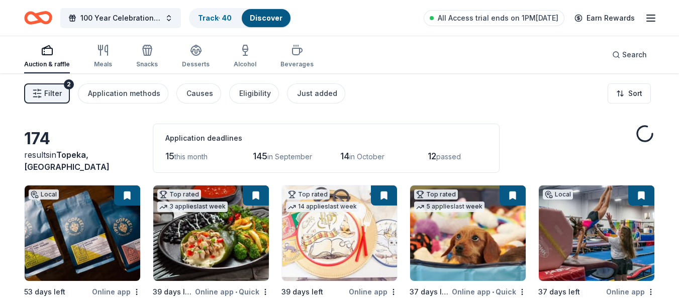
click at [61, 86] on button "Filter 2" at bounding box center [47, 93] width 46 height 20
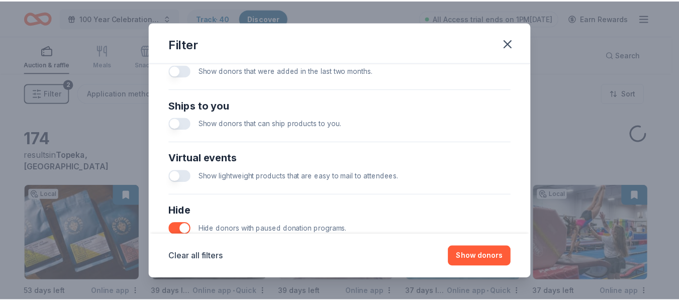
scroll to position [491, 0]
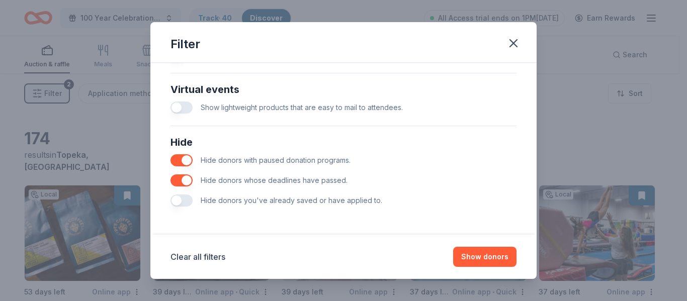
click at [183, 198] on button "button" at bounding box center [181, 200] width 22 height 12
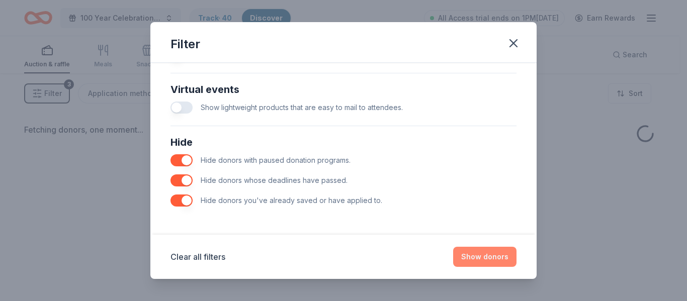
click at [472, 253] on button "Show donors" at bounding box center [484, 257] width 63 height 20
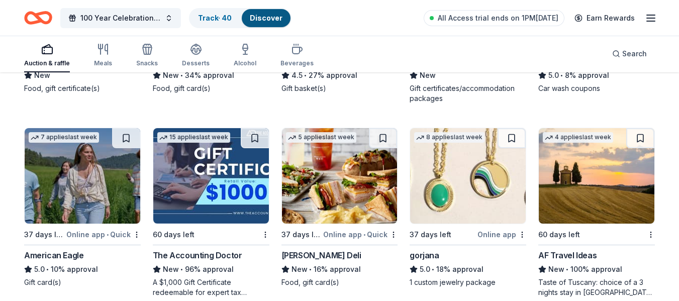
scroll to position [302, 0]
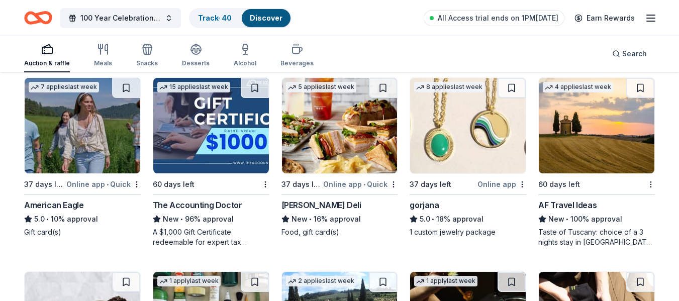
click at [578, 152] on img at bounding box center [597, 125] width 116 height 95
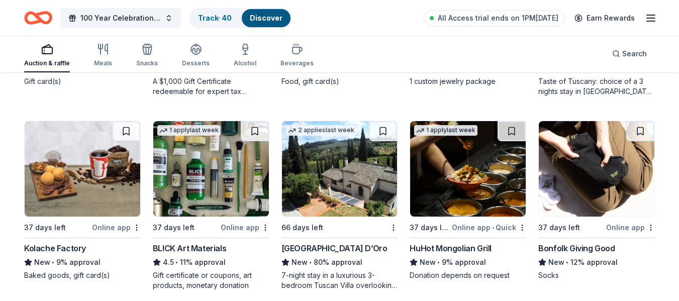
scroll to position [503, 0]
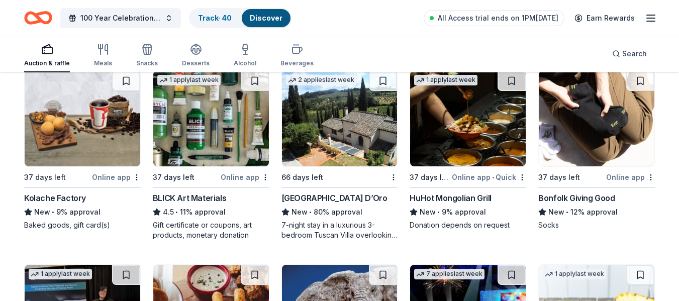
click at [587, 148] on img at bounding box center [597, 118] width 116 height 95
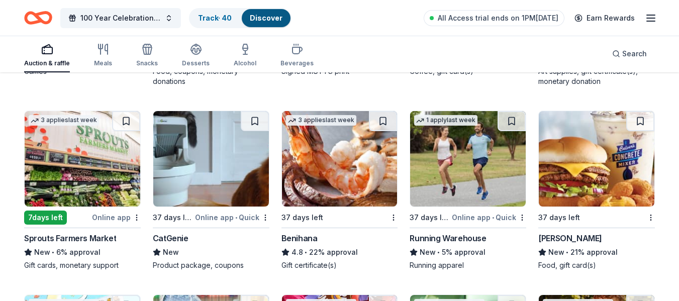
scroll to position [1256, 0]
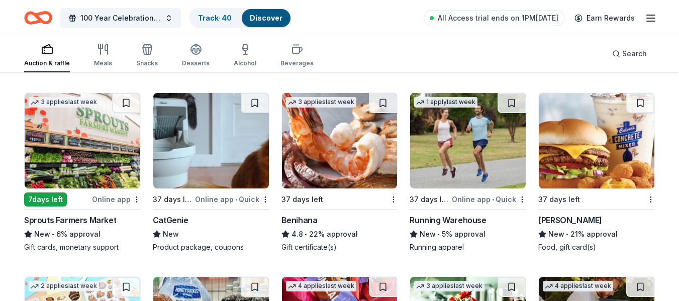
click at [220, 174] on img at bounding box center [211, 140] width 116 height 95
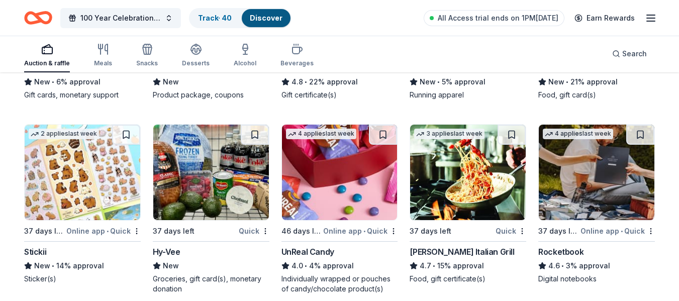
scroll to position [1457, 0]
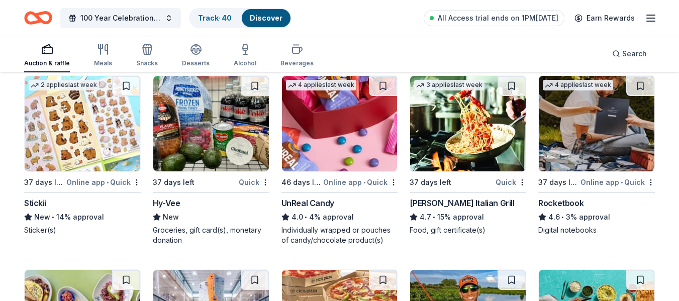
click at [570, 146] on img at bounding box center [597, 123] width 116 height 95
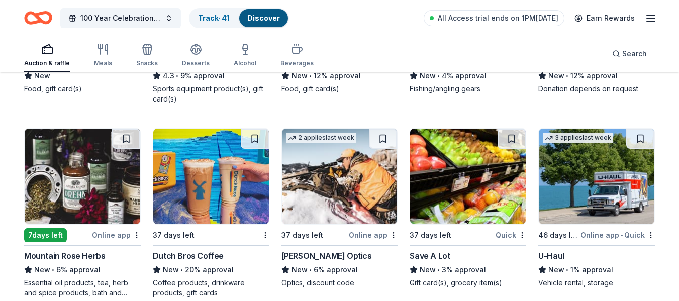
scroll to position [1809, 0]
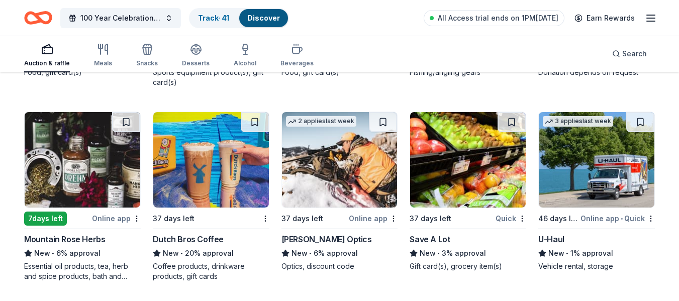
click at [589, 159] on img at bounding box center [597, 159] width 116 height 95
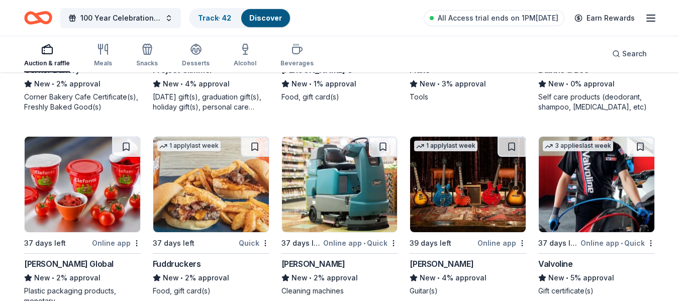
scroll to position [2211, 0]
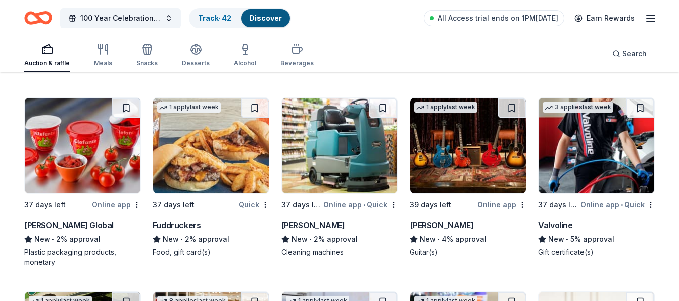
click at [450, 170] on img at bounding box center [468, 145] width 116 height 95
click at [507, 110] on button at bounding box center [512, 108] width 28 height 20
click at [507, 108] on button at bounding box center [513, 108] width 26 height 20
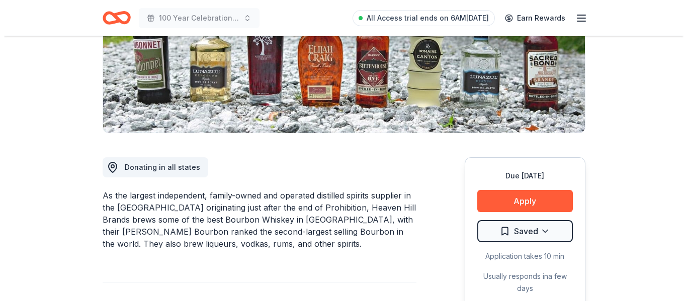
scroll to position [201, 0]
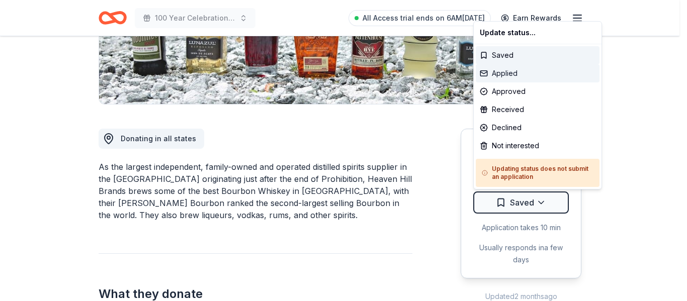
click at [514, 76] on div "Applied" at bounding box center [537, 73] width 124 height 18
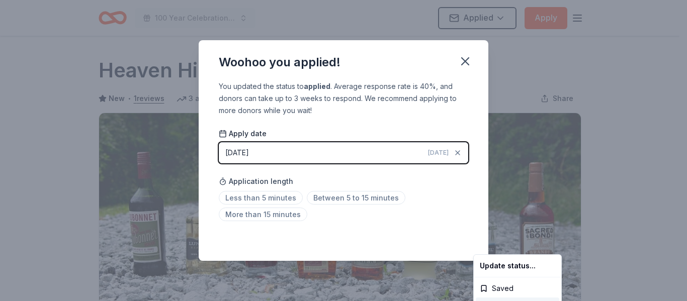
click at [467, 57] on html "100 Year Celebration Speakeasy Gala Applied Apply Due [DATE] Share Heaven Hill …" at bounding box center [343, 150] width 687 height 301
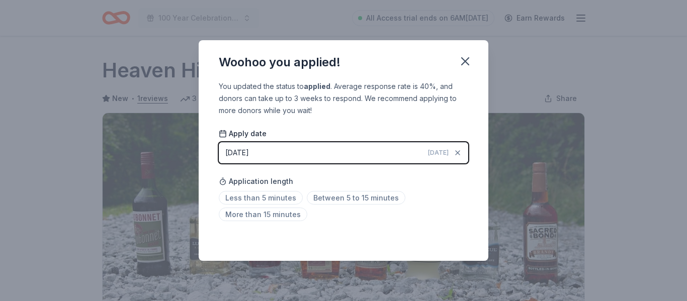
scroll to position [253, 0]
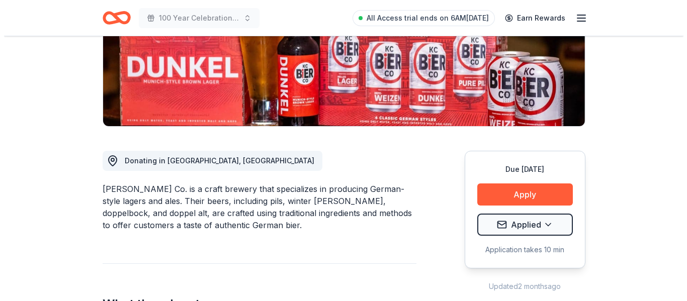
scroll to position [201, 0]
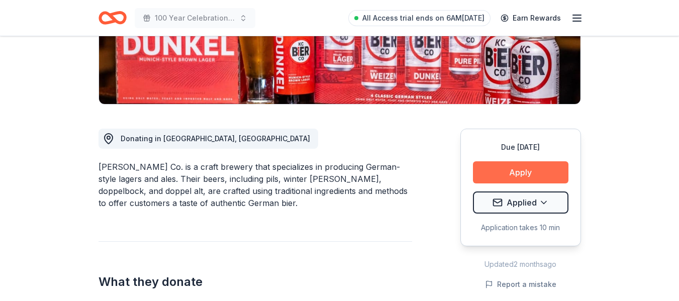
click at [542, 175] on button "Apply" at bounding box center [520, 172] width 95 height 22
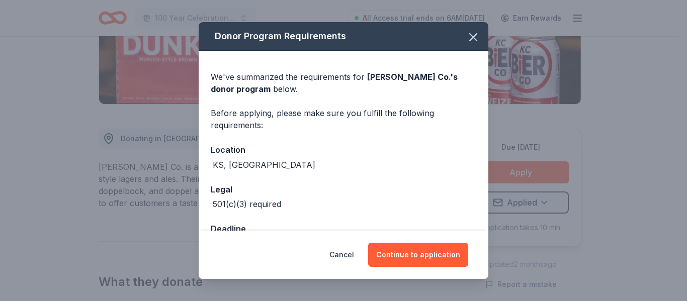
scroll to position [33, 0]
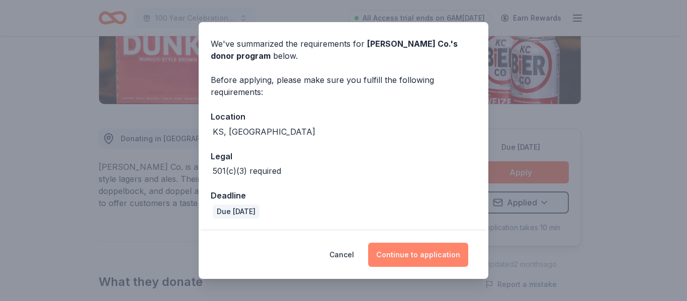
click at [427, 254] on button "Continue to application" at bounding box center [418, 255] width 100 height 24
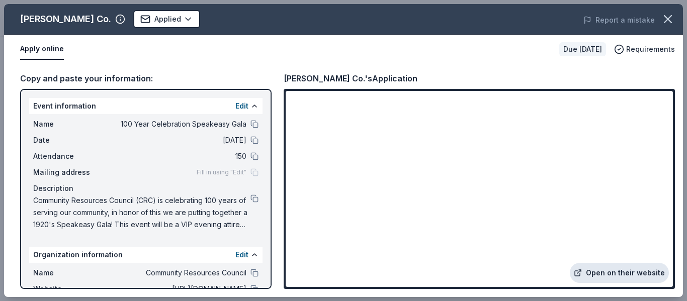
click at [598, 275] on link "Open on their website" at bounding box center [618, 273] width 99 height 20
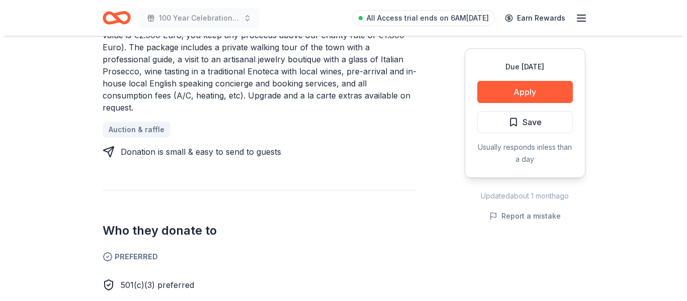
scroll to position [503, 0]
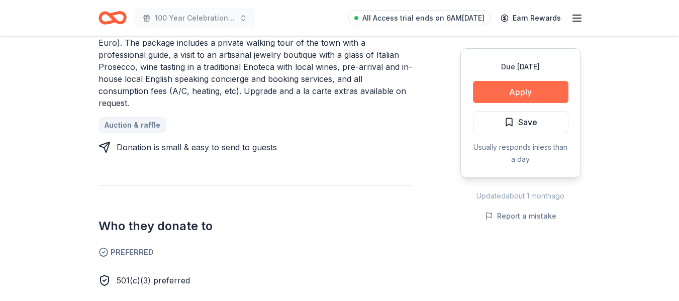
click at [506, 89] on button "Apply" at bounding box center [520, 92] width 95 height 22
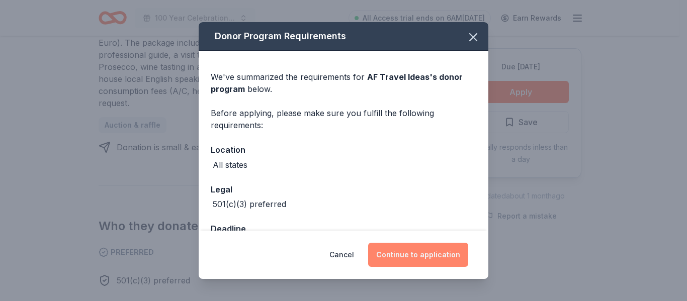
click at [411, 253] on button "Continue to application" at bounding box center [418, 255] width 100 height 24
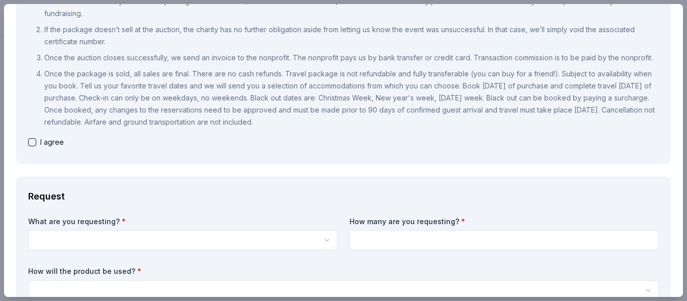
scroll to position [151, 0]
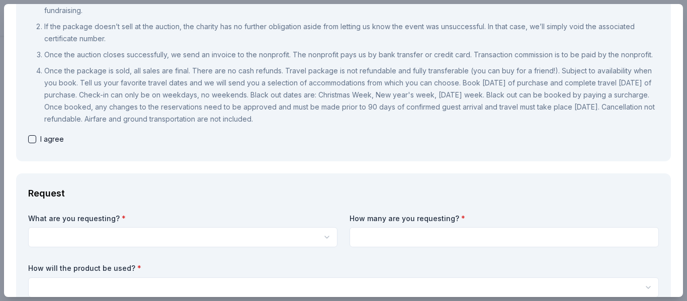
click at [33, 143] on button "button" at bounding box center [32, 139] width 8 height 8
checkbox input "true"
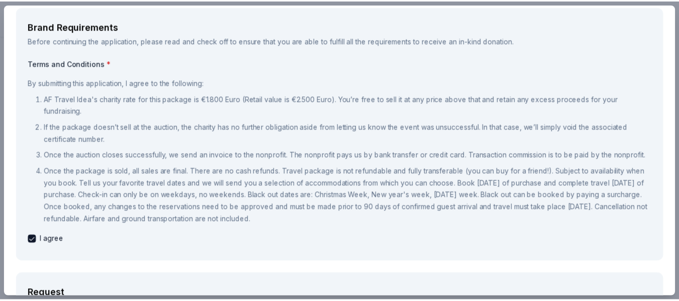
scroll to position [0, 0]
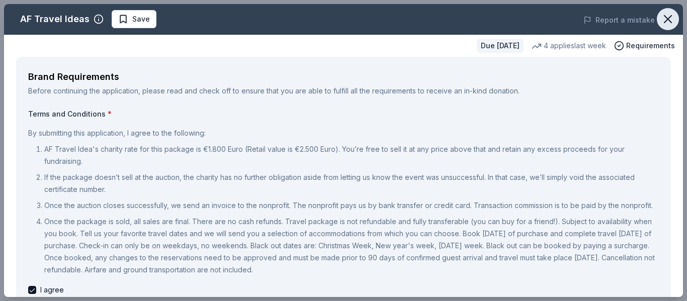
click at [665, 17] on icon "button" at bounding box center [667, 19] width 14 height 14
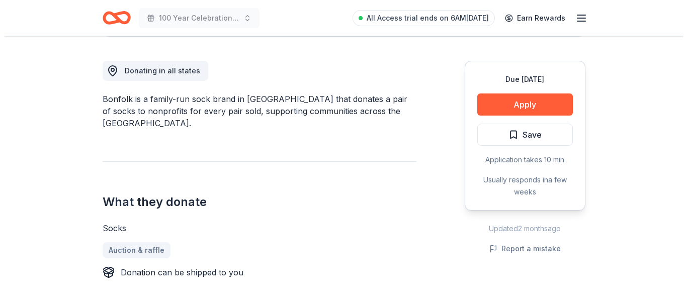
scroll to position [251, 0]
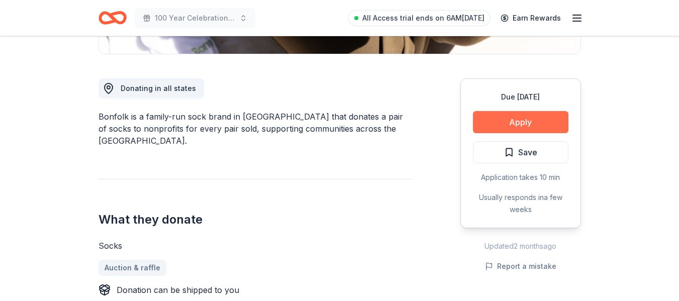
click at [494, 128] on button "Apply" at bounding box center [520, 122] width 95 height 22
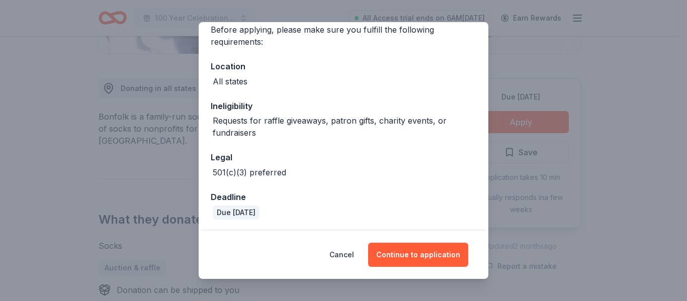
scroll to position [84, 0]
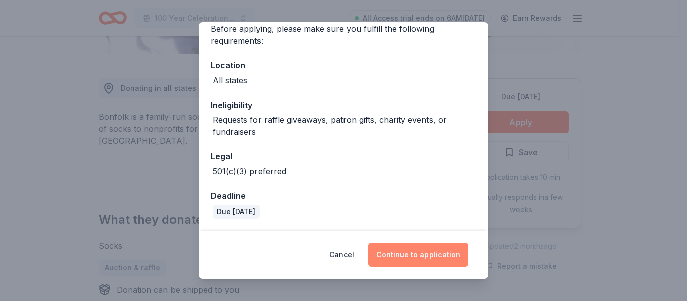
click at [423, 250] on button "Continue to application" at bounding box center [418, 255] width 100 height 24
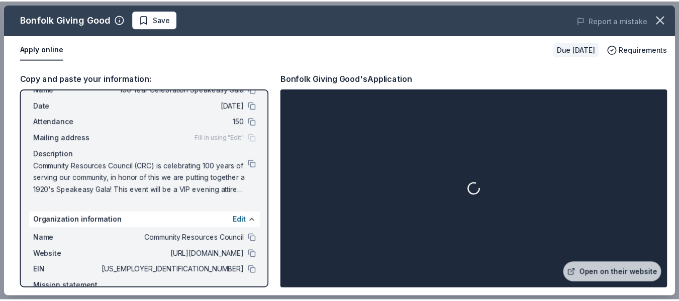
scroll to position [87, 0]
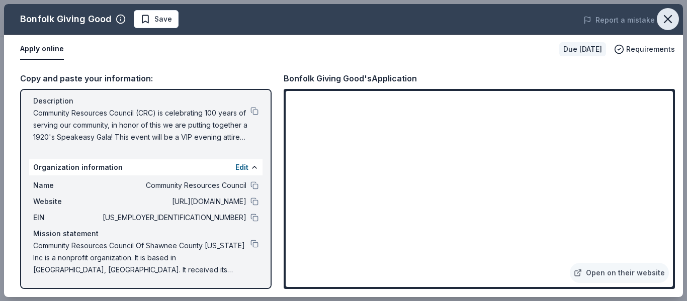
click at [673, 18] on icon "button" at bounding box center [667, 19] width 14 height 14
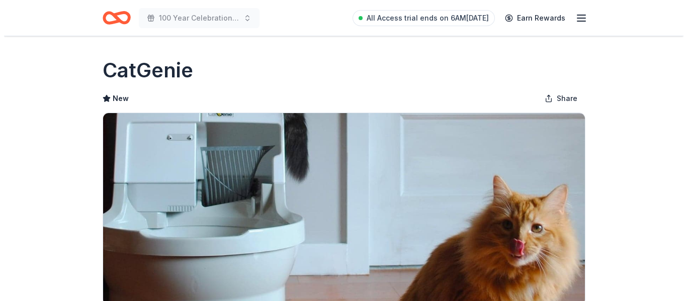
scroll to position [201, 0]
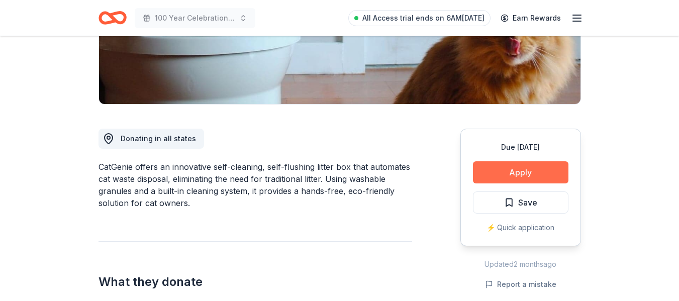
click at [504, 177] on button "Apply" at bounding box center [520, 172] width 95 height 22
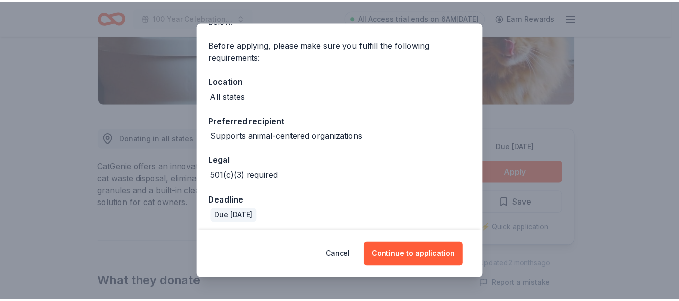
scroll to position [72, 0]
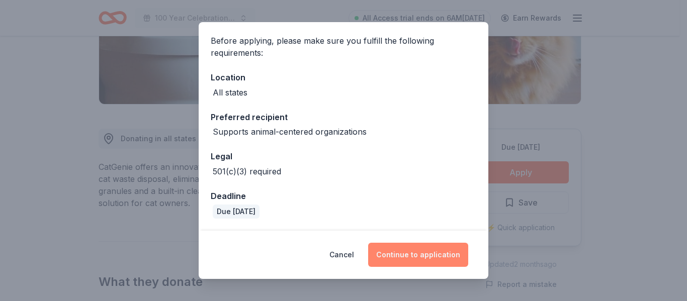
click at [423, 256] on button "Continue to application" at bounding box center [418, 255] width 100 height 24
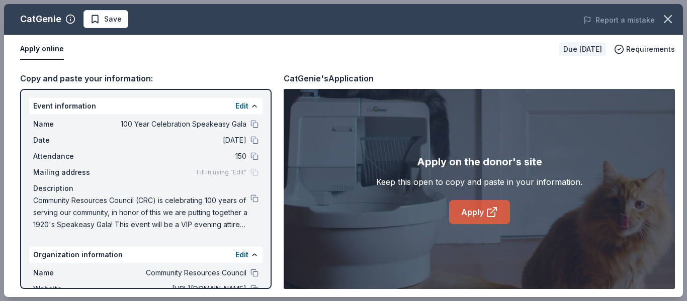
click at [481, 209] on link "Apply" at bounding box center [479, 212] width 61 height 24
click at [662, 15] on icon "button" at bounding box center [667, 19] width 14 height 14
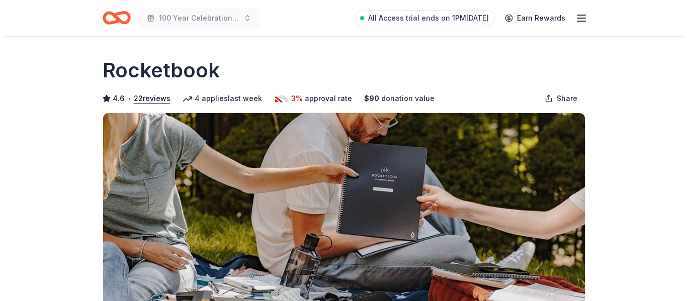
scroll to position [201, 0]
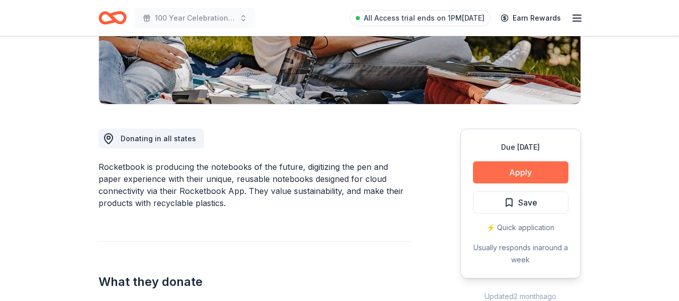
click at [502, 176] on button "Apply" at bounding box center [520, 172] width 95 height 22
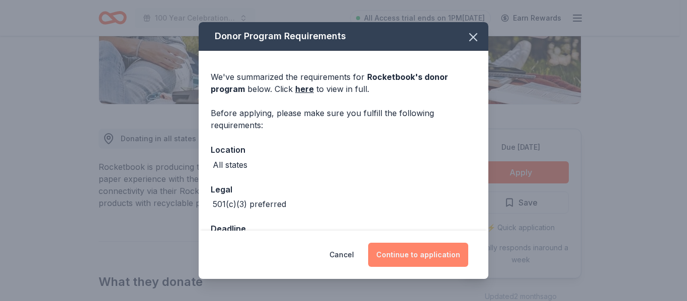
click at [434, 254] on button "Continue to application" at bounding box center [418, 255] width 100 height 24
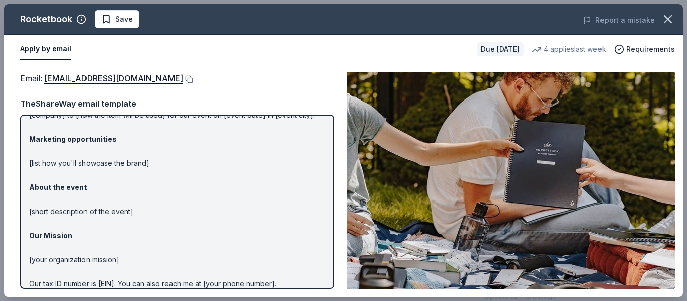
scroll to position [0, 0]
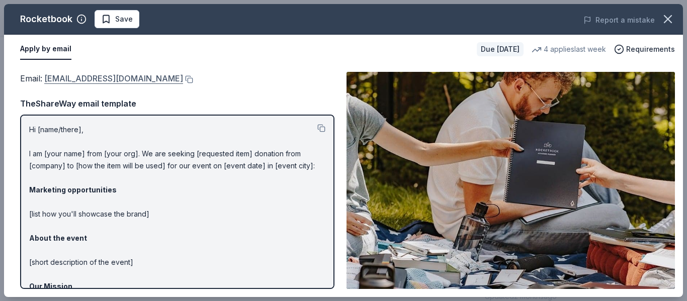
click at [95, 78] on link "communityinvolvement@getrocketbook.com" at bounding box center [113, 78] width 139 height 13
click at [127, 19] on span "Save" at bounding box center [124, 19] width 18 height 12
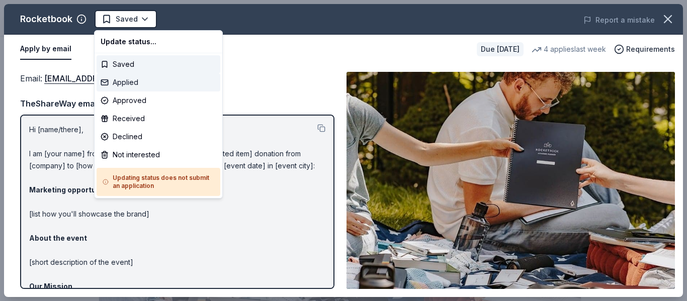
click at [131, 79] on div "Applied" at bounding box center [158, 82] width 124 height 18
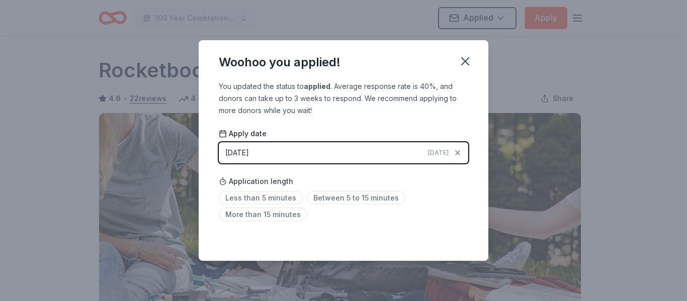
click at [537, 72] on div "Woohoo you applied! You updated the status to applied . Average response rate i…" at bounding box center [343, 150] width 687 height 301
click at [465, 56] on icon "button" at bounding box center [465, 61] width 14 height 14
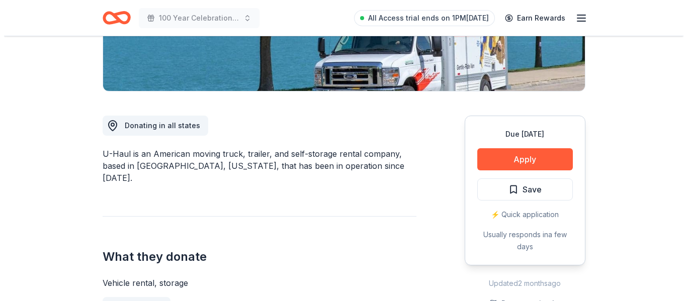
scroll to position [251, 0]
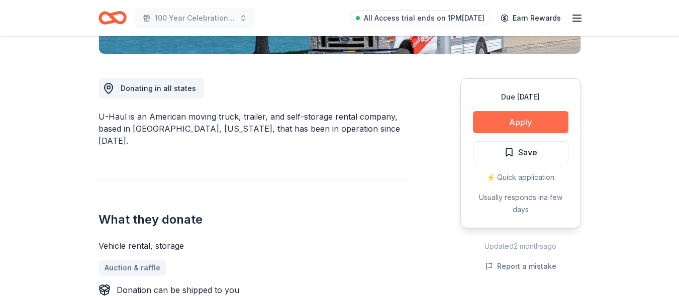
click at [475, 123] on button "Apply" at bounding box center [520, 122] width 95 height 22
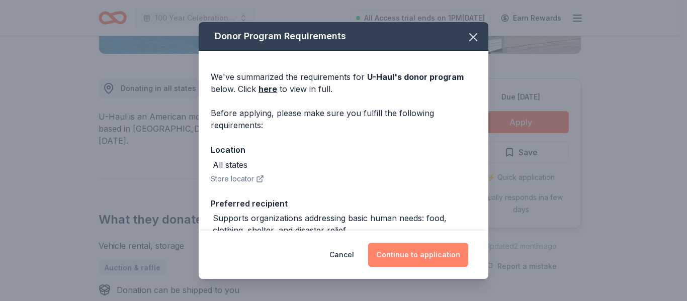
click at [401, 248] on button "Continue to application" at bounding box center [418, 255] width 100 height 24
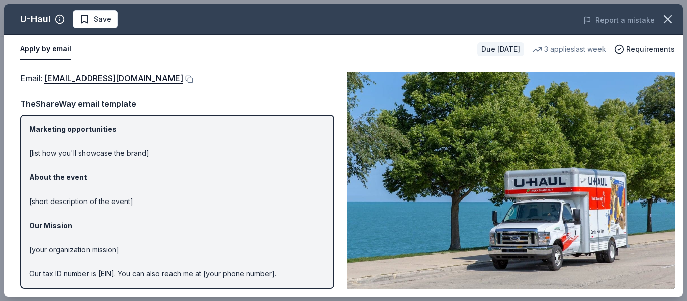
scroll to position [0, 0]
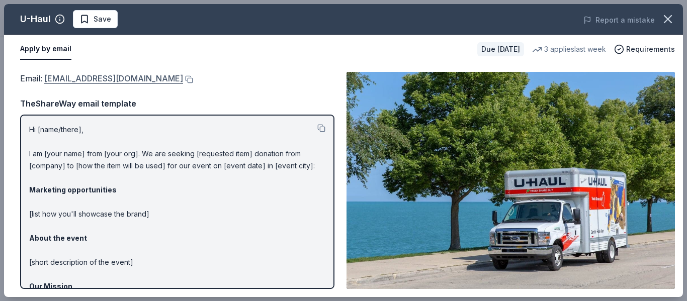
click at [68, 77] on link "[EMAIL_ADDRESS][DOMAIN_NAME]" at bounding box center [113, 78] width 139 height 13
click at [110, 17] on button "Save" at bounding box center [95, 19] width 45 height 18
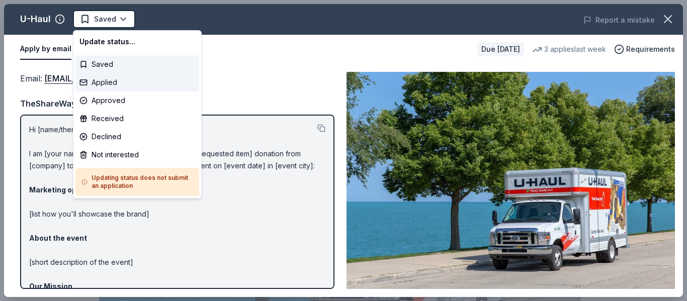
click at [111, 83] on div "Applied" at bounding box center [137, 82] width 124 height 18
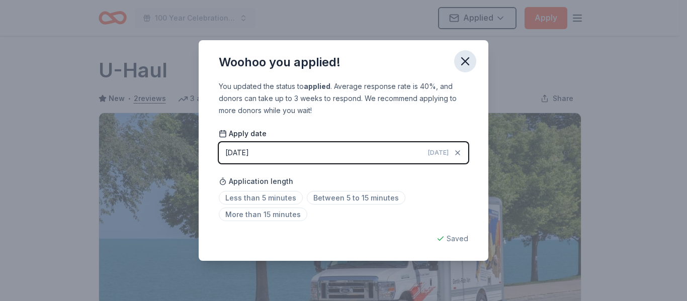
click at [462, 64] on icon "button" at bounding box center [464, 61] width 7 height 7
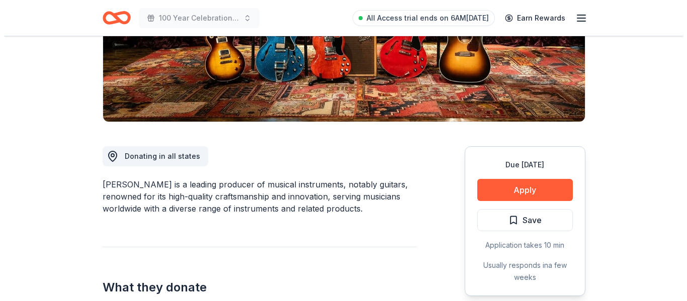
scroll to position [201, 0]
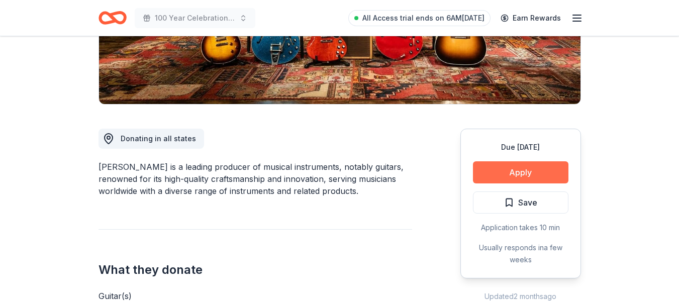
click at [479, 173] on button "Apply" at bounding box center [520, 172] width 95 height 22
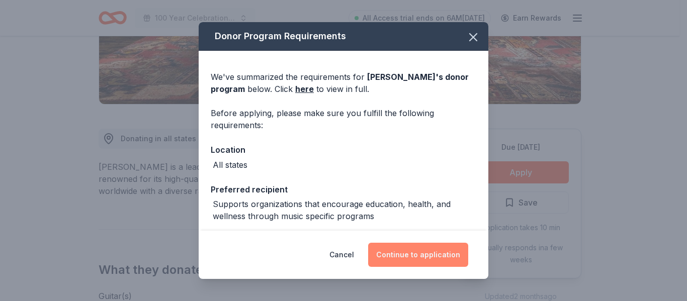
click at [406, 247] on button "Continue to application" at bounding box center [418, 255] width 100 height 24
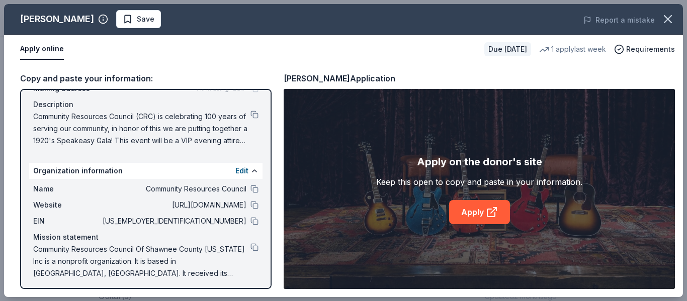
scroll to position [87, 0]
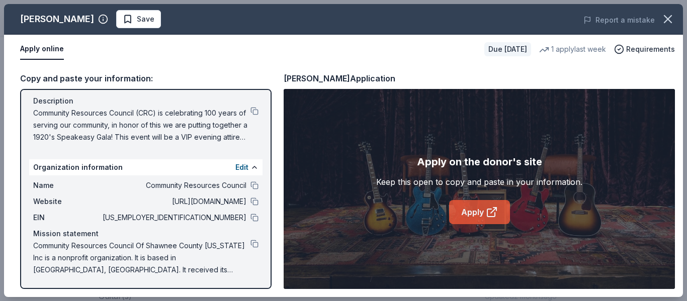
click at [456, 208] on link "Apply" at bounding box center [479, 212] width 61 height 24
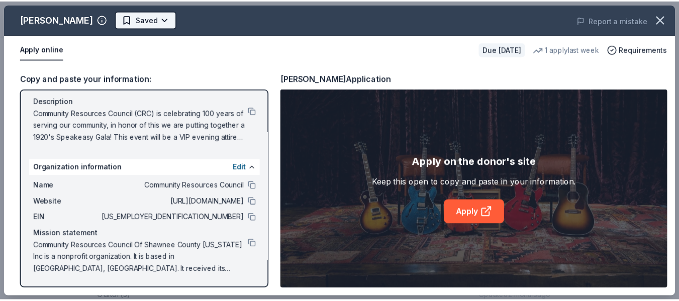
scroll to position [0, 0]
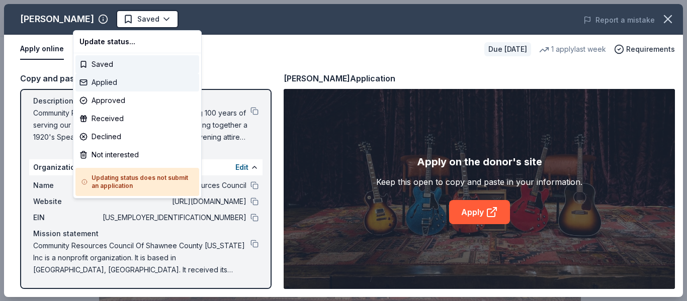
click at [123, 83] on div "Applied" at bounding box center [137, 82] width 124 height 18
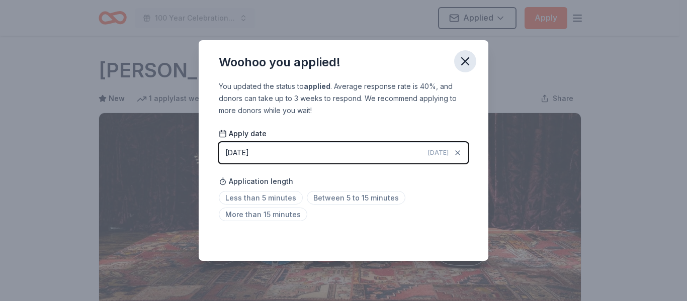
click at [467, 62] on icon "button" at bounding box center [464, 61] width 7 height 7
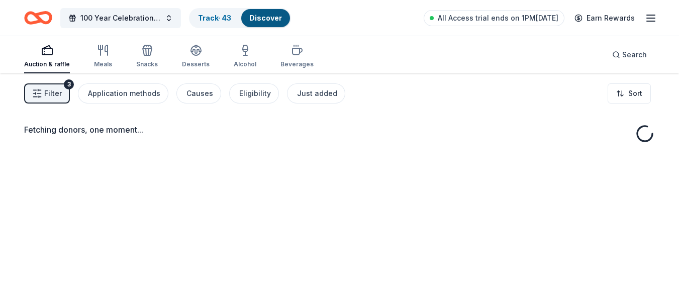
click at [58, 89] on span "Filter" at bounding box center [53, 93] width 18 height 12
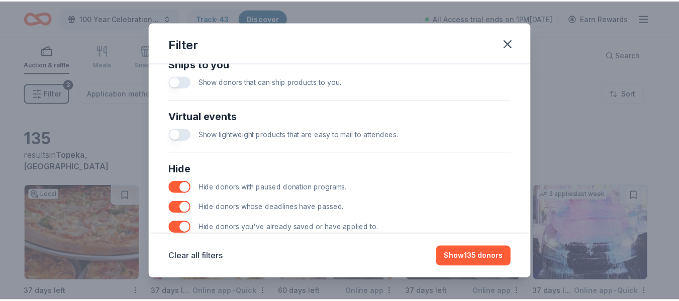
scroll to position [440, 0]
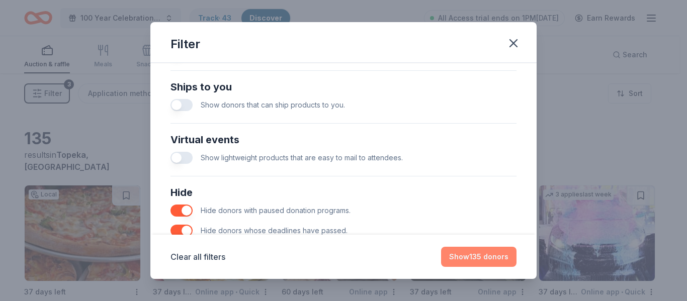
click at [484, 258] on button "Show 135 donors" at bounding box center [478, 257] width 75 height 20
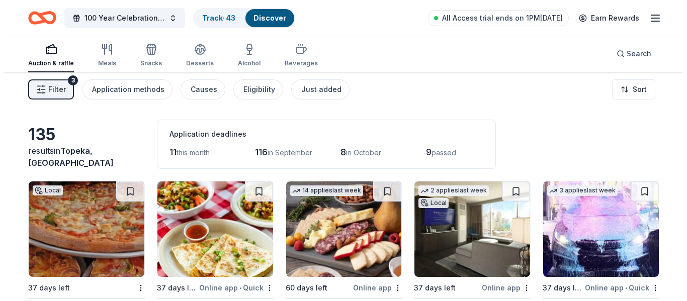
scroll to position [0, 0]
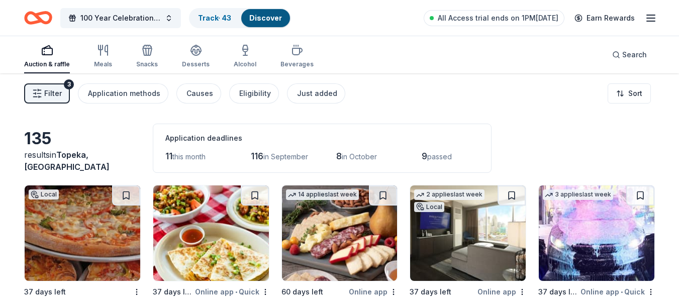
click at [49, 86] on button "Filter 3" at bounding box center [47, 93] width 46 height 20
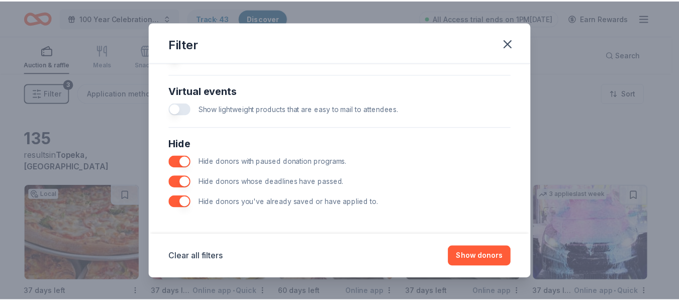
scroll to position [491, 0]
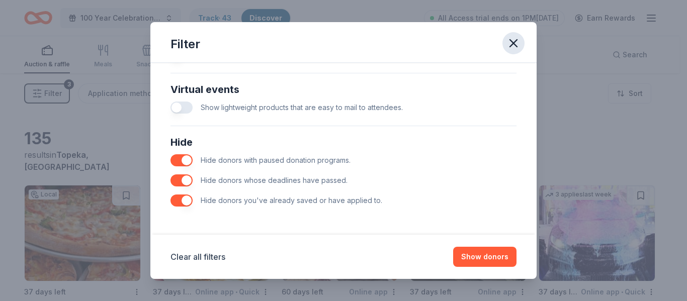
click at [512, 47] on icon "button" at bounding box center [513, 43] width 14 height 14
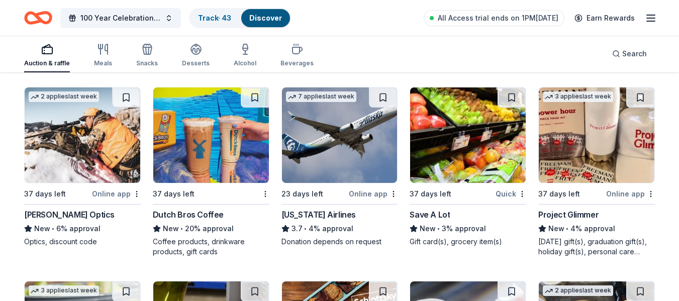
scroll to position [1809, 0]
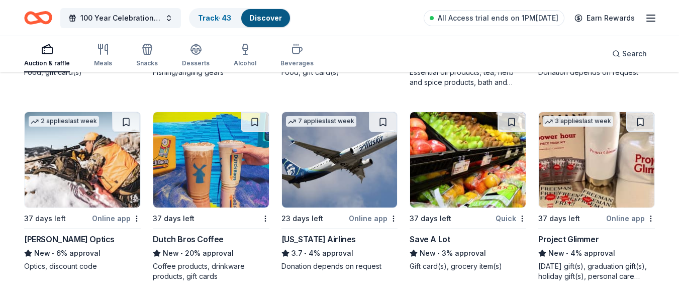
click at [344, 158] on img at bounding box center [340, 159] width 116 height 95
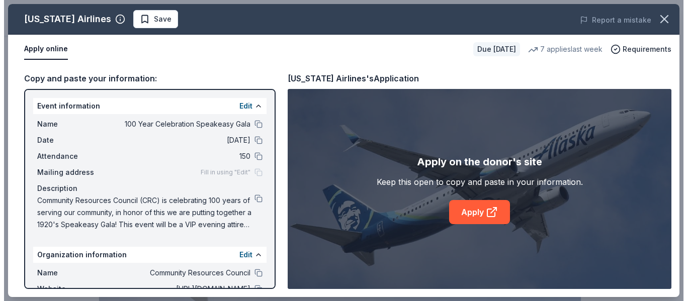
scroll to position [201, 0]
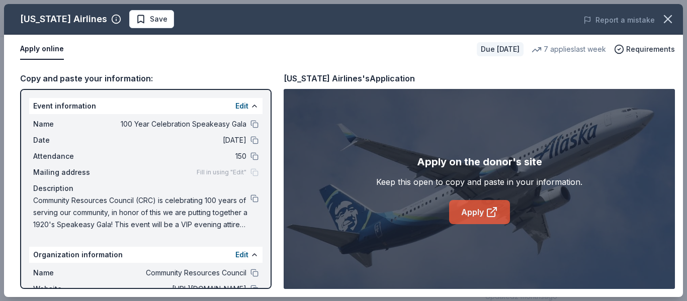
click at [462, 203] on link "Apply" at bounding box center [479, 212] width 61 height 24
